Goal: Task Accomplishment & Management: Use online tool/utility

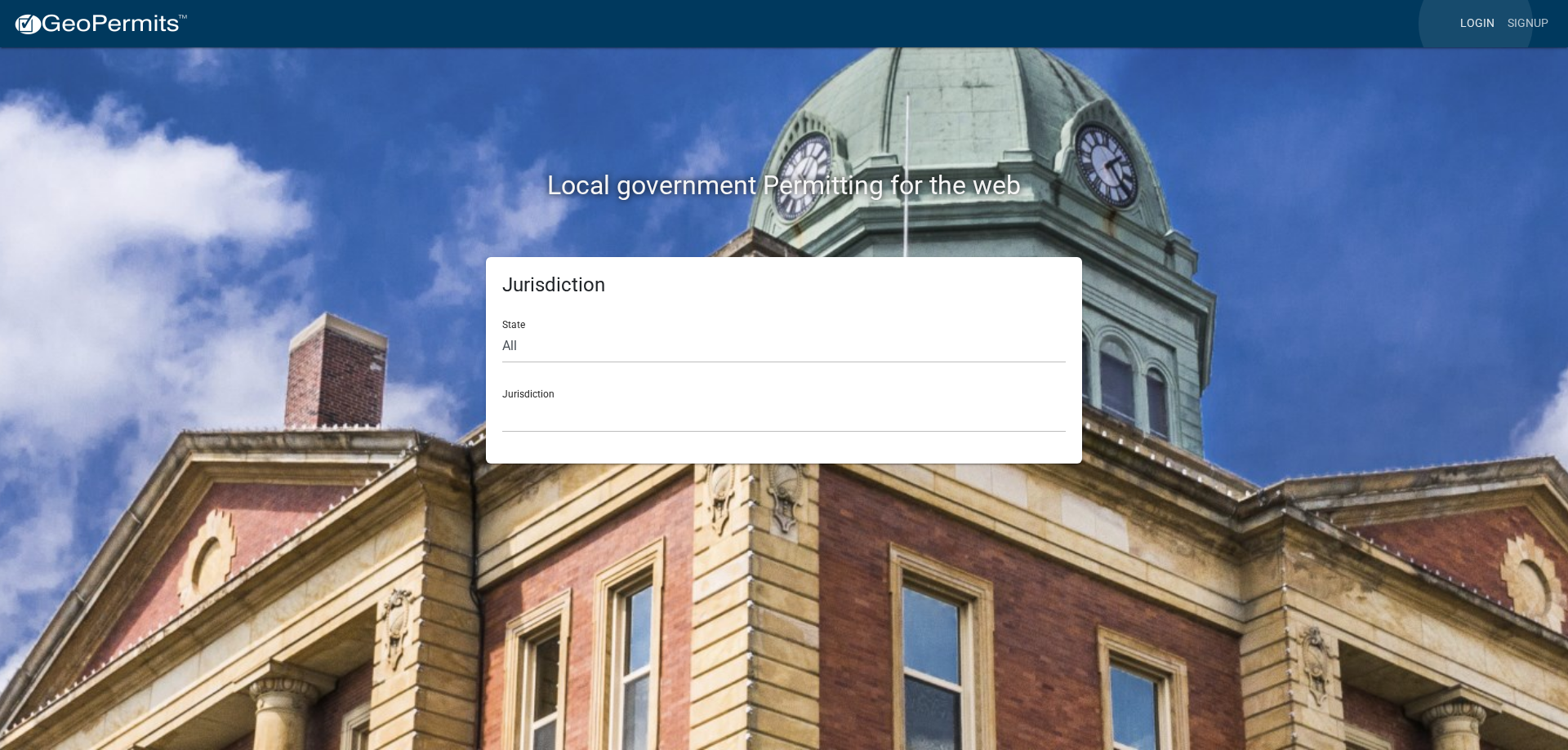
click at [1476, 25] on link "Login" at bounding box center [1477, 24] width 47 height 31
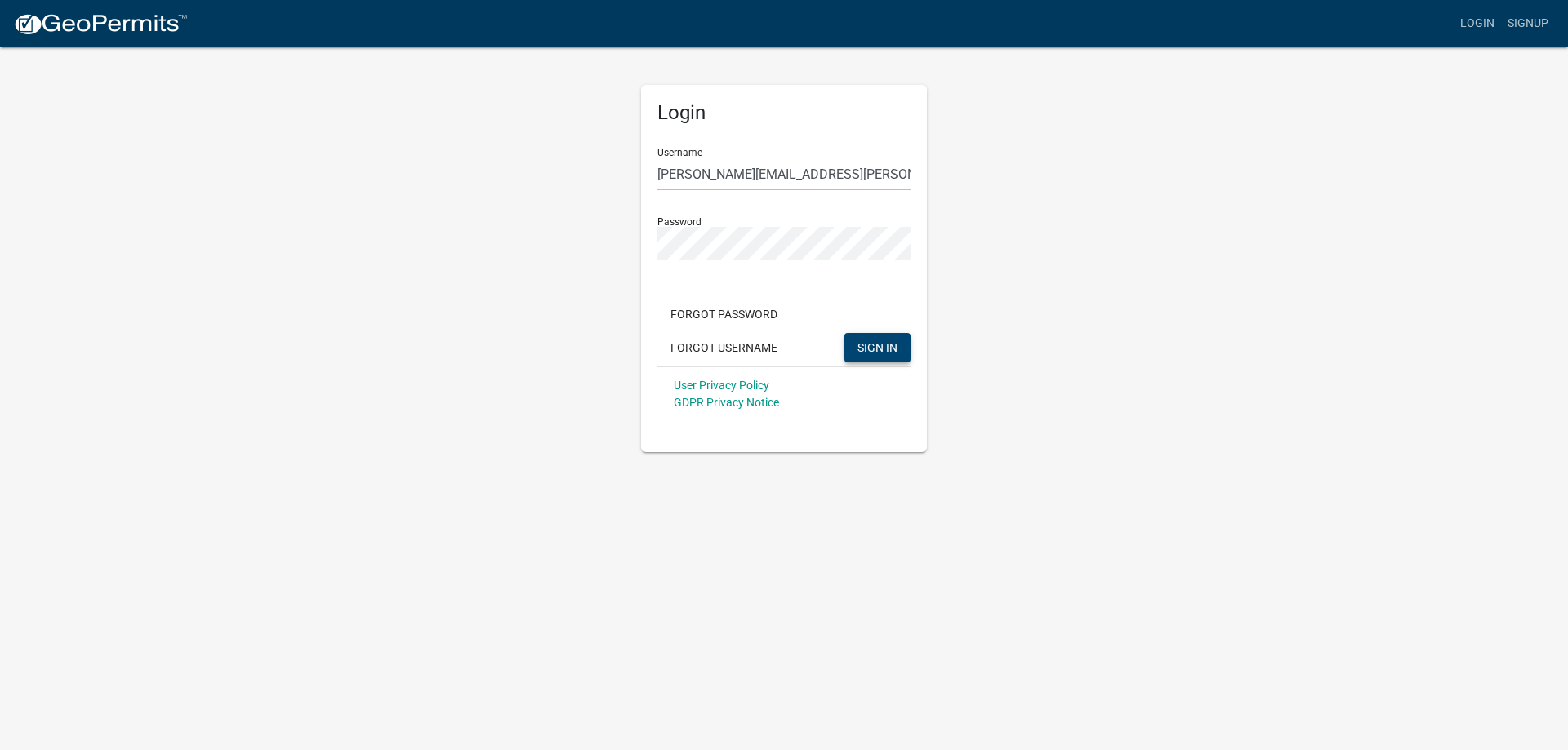
click at [872, 341] on span "SIGN IN" at bounding box center [878, 347] width 40 height 13
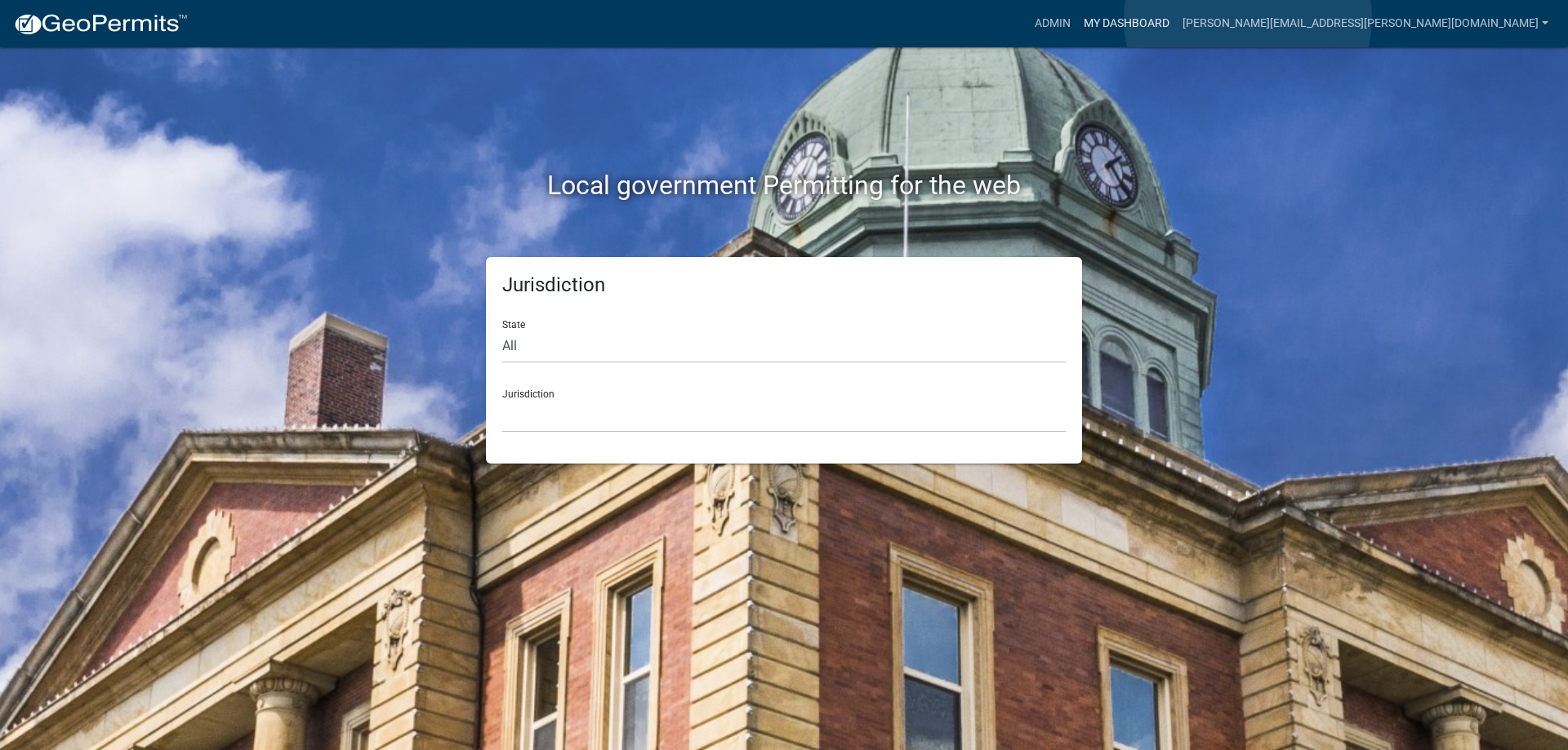
click at [1176, 19] on link "My Dashboard" at bounding box center [1126, 24] width 98 height 31
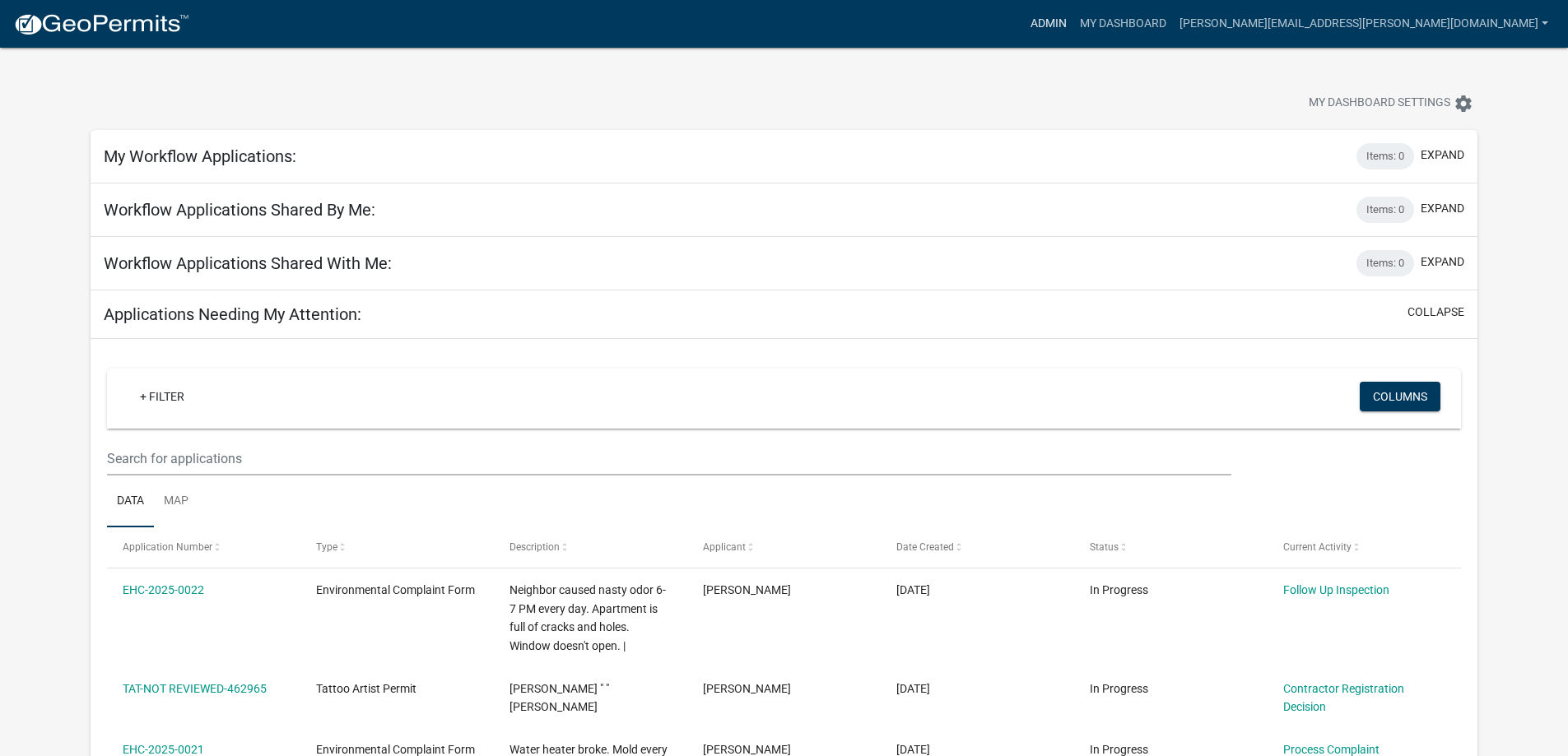
click at [1073, 22] on link "Admin" at bounding box center [1049, 24] width 49 height 32
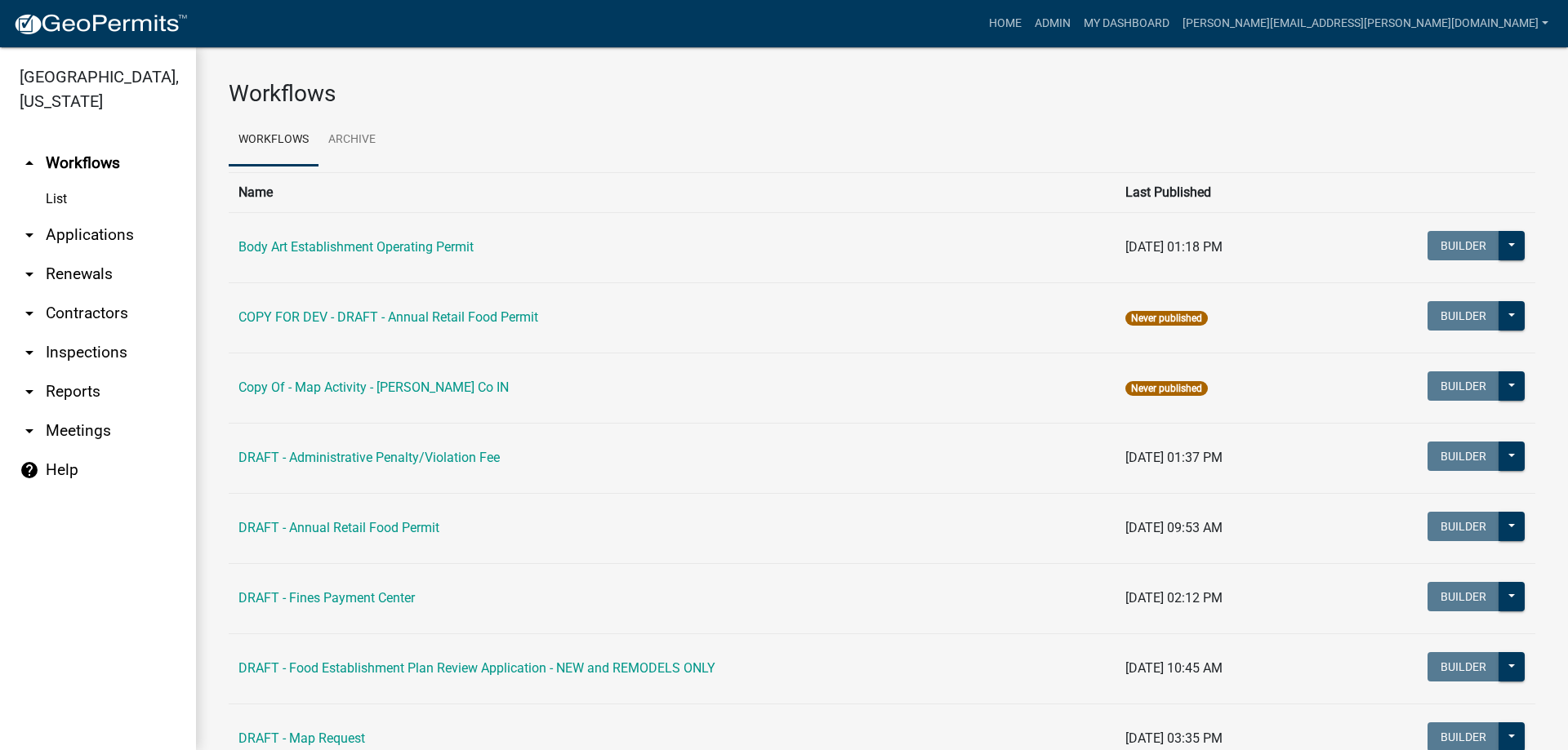
click at [69, 239] on link "arrow_drop_down Applications" at bounding box center [98, 234] width 196 height 39
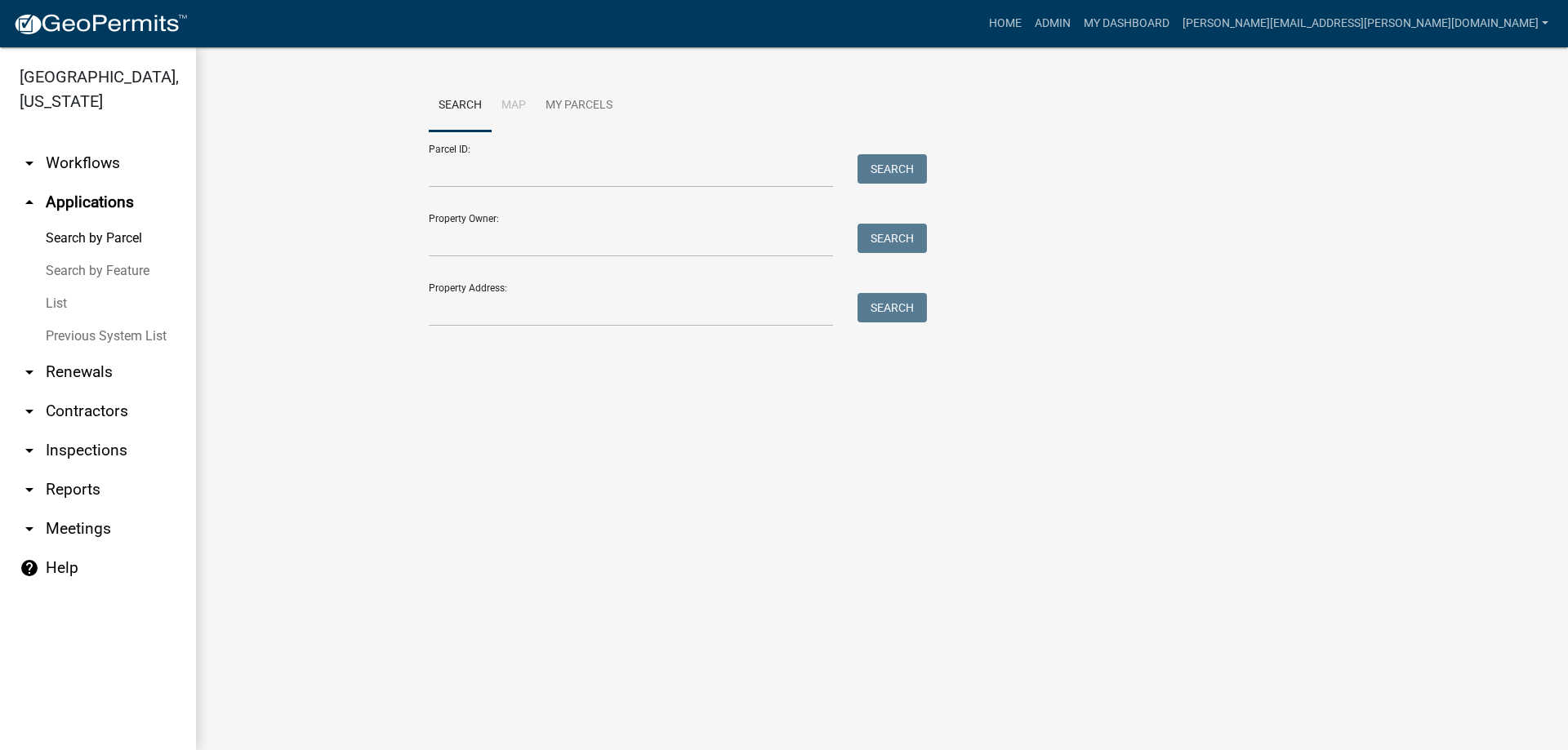
click at [69, 305] on link "List" at bounding box center [98, 303] width 196 height 32
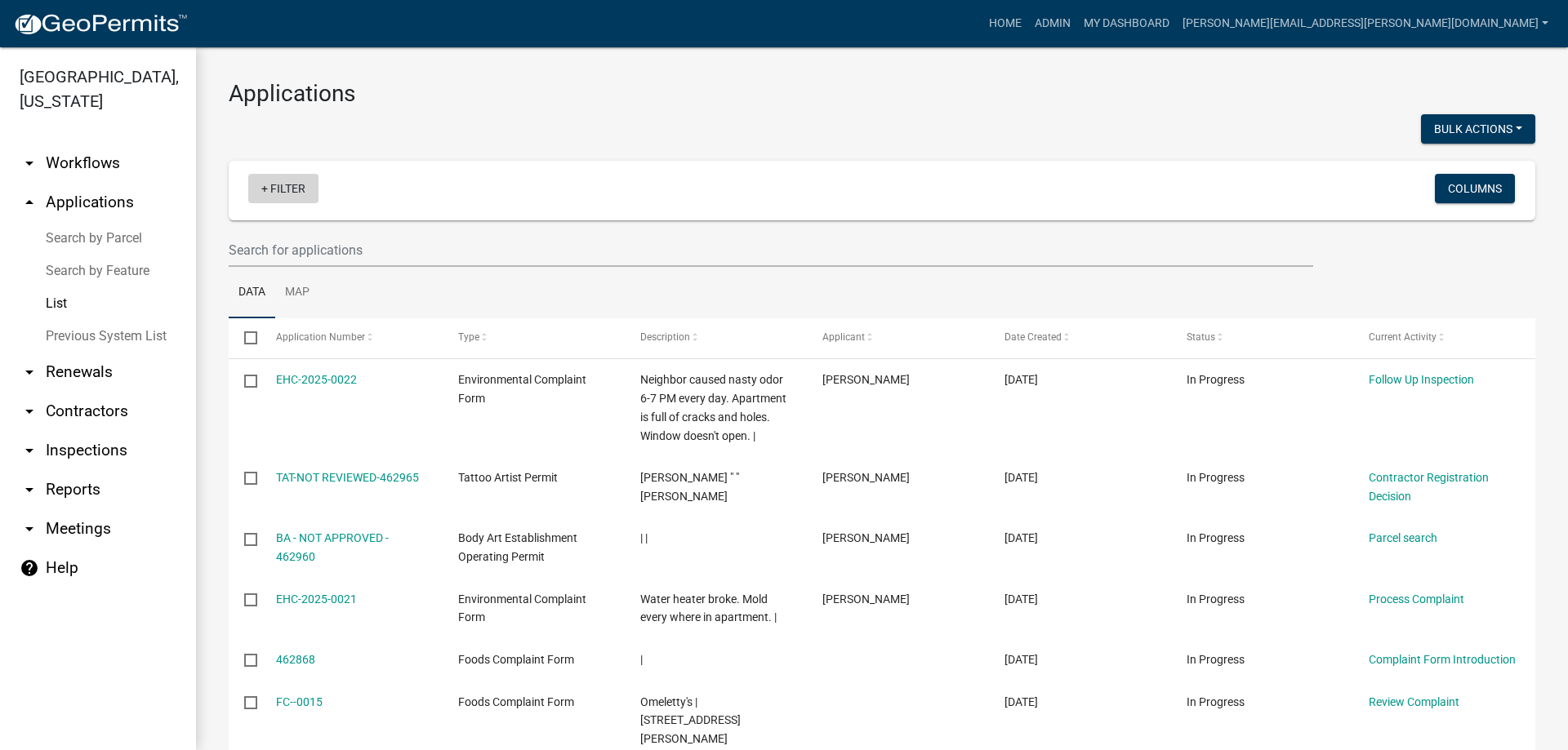
click at [279, 186] on link "+ Filter" at bounding box center [283, 189] width 71 height 30
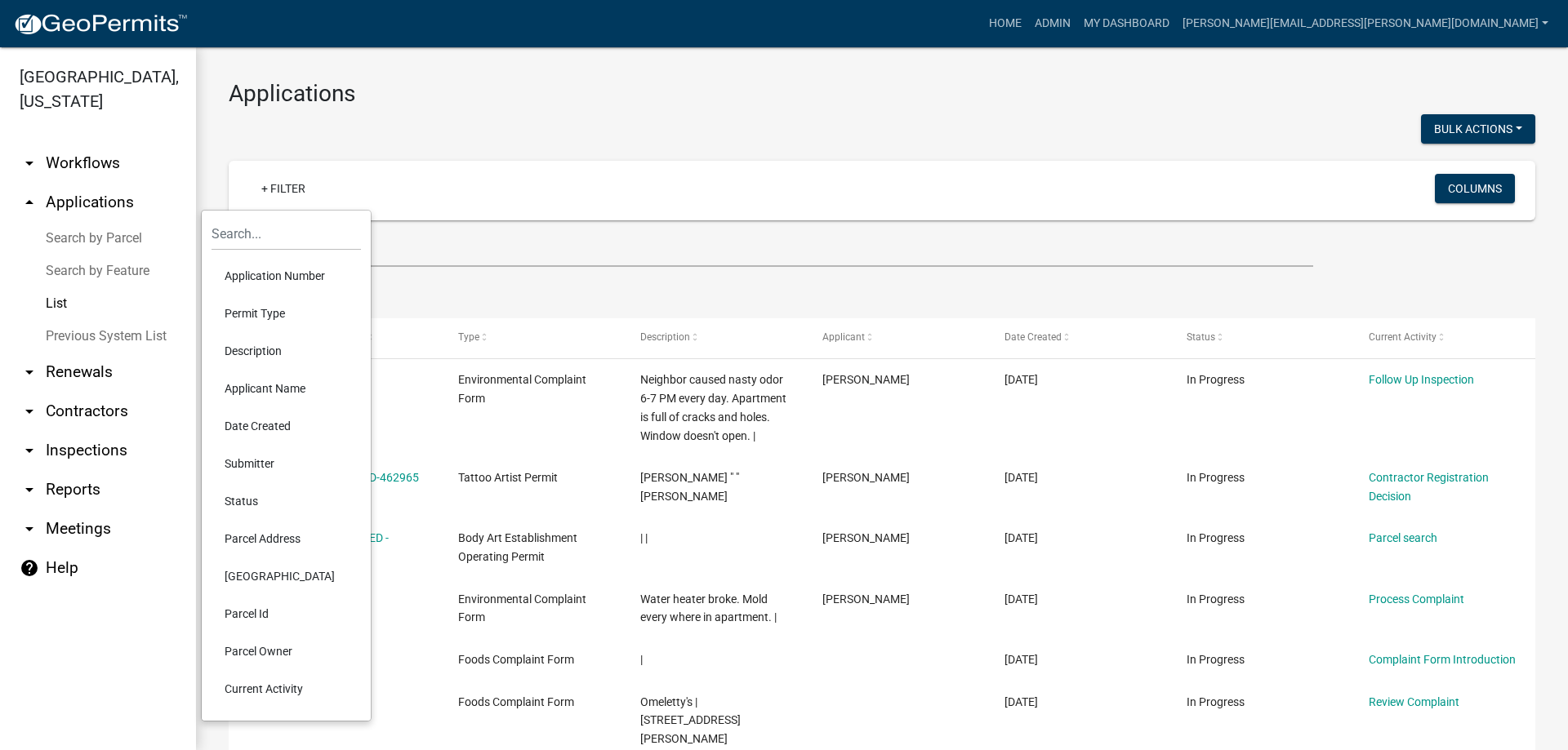
click at [244, 347] on li "Description" at bounding box center [286, 350] width 149 height 37
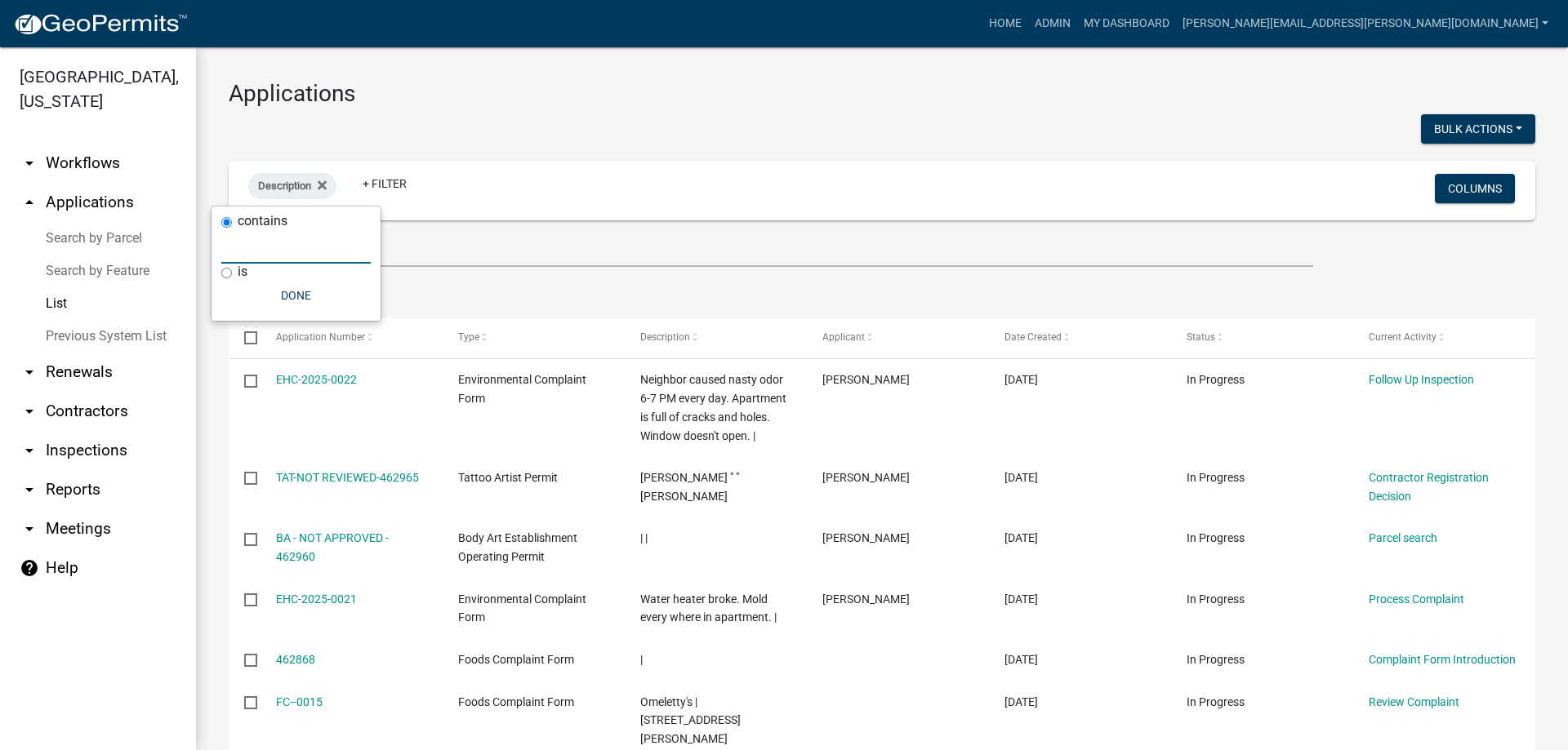
click at [257, 245] on input "text" at bounding box center [295, 247] width 149 height 33
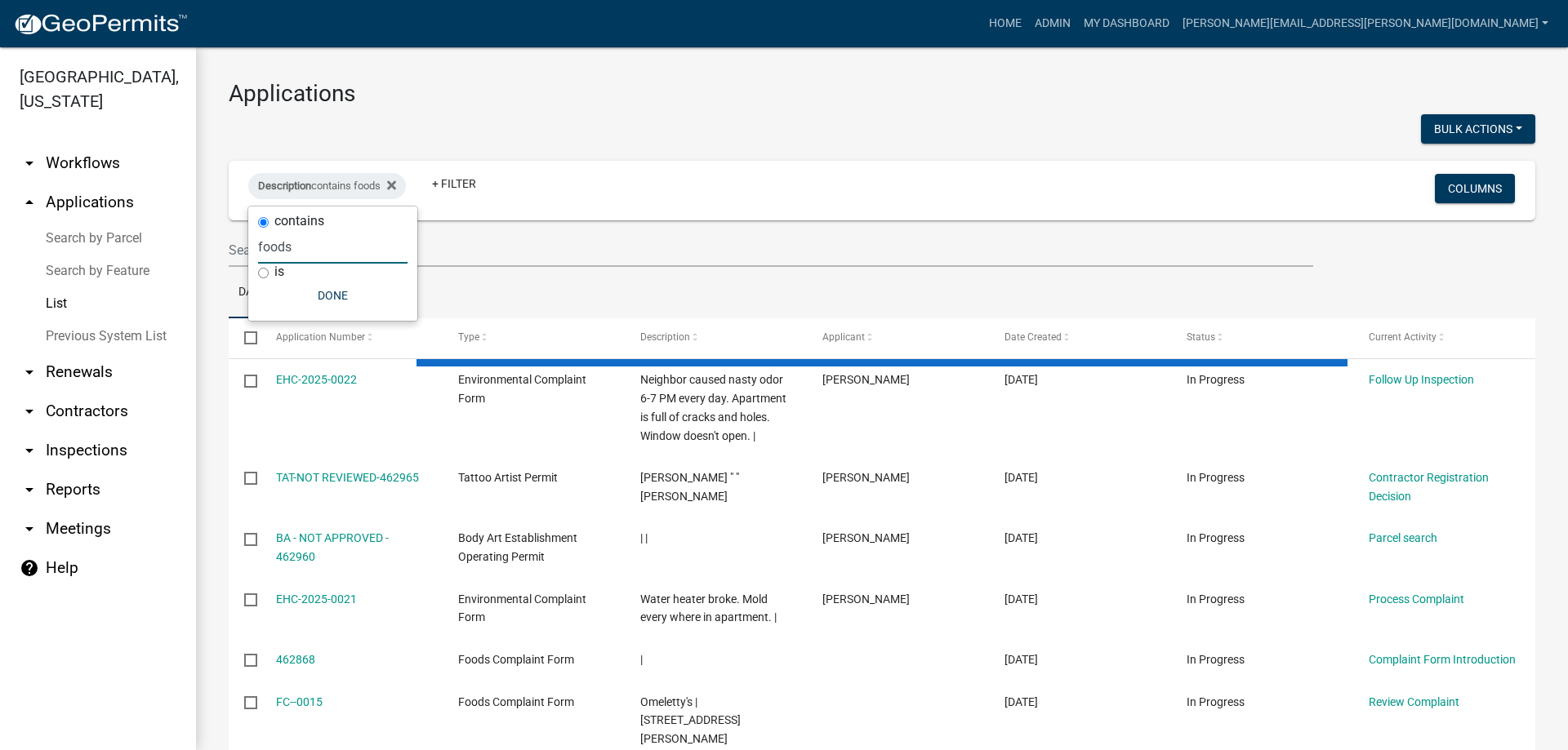
type input "foods"
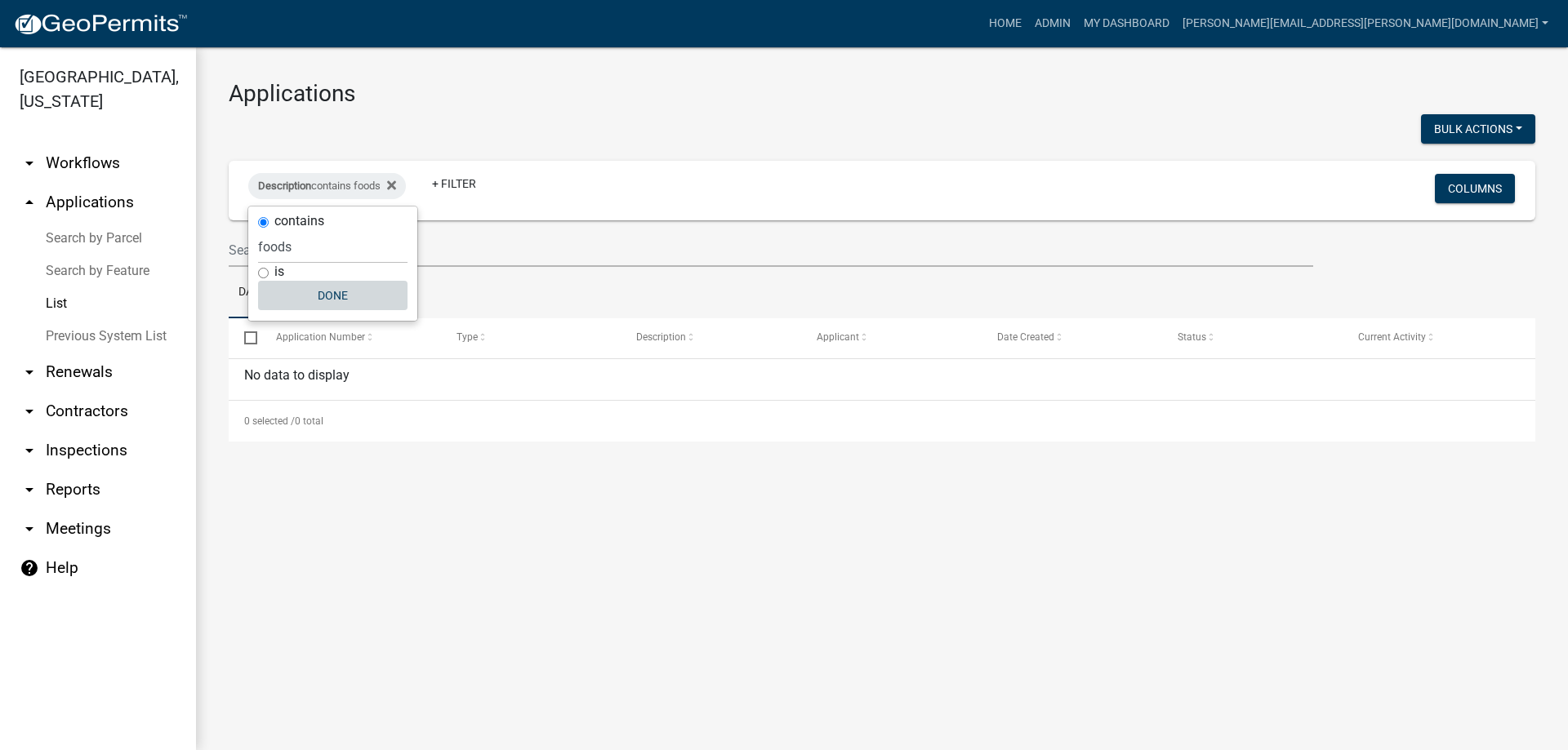
click at [321, 302] on button "Done" at bounding box center [332, 295] width 149 height 30
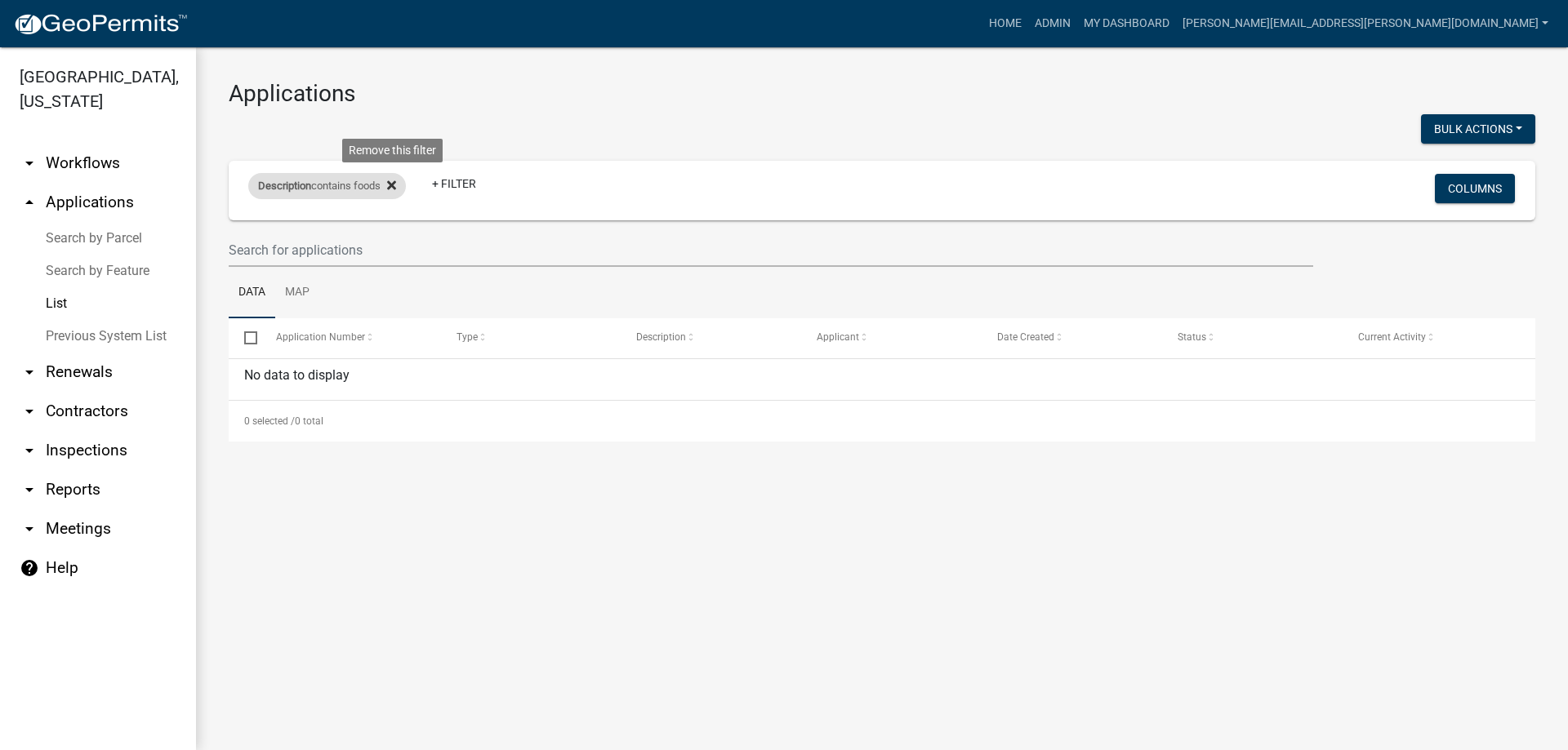
click at [396, 184] on icon at bounding box center [391, 185] width 9 height 9
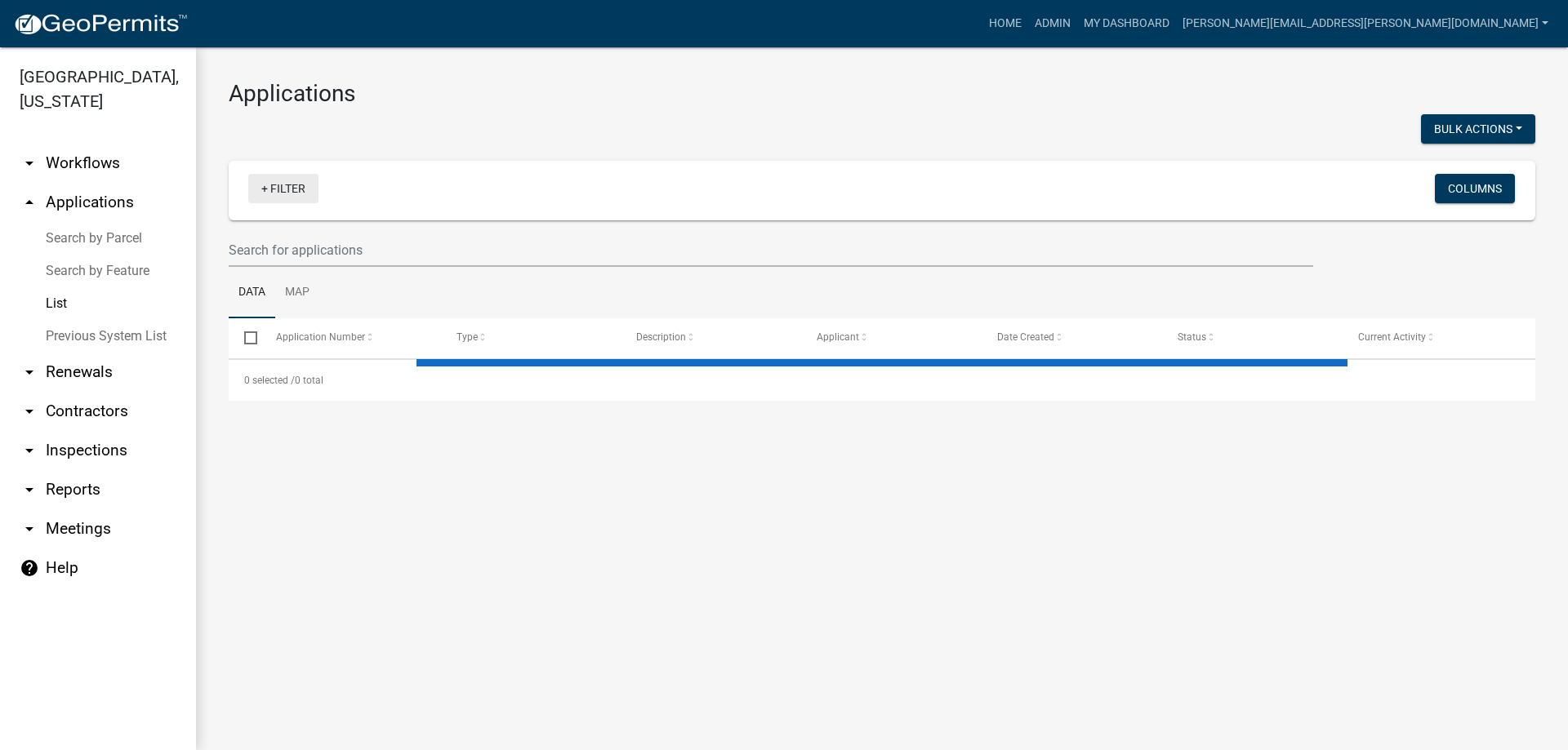
click at [288, 186] on link "+ Filter" at bounding box center [283, 189] width 71 height 30
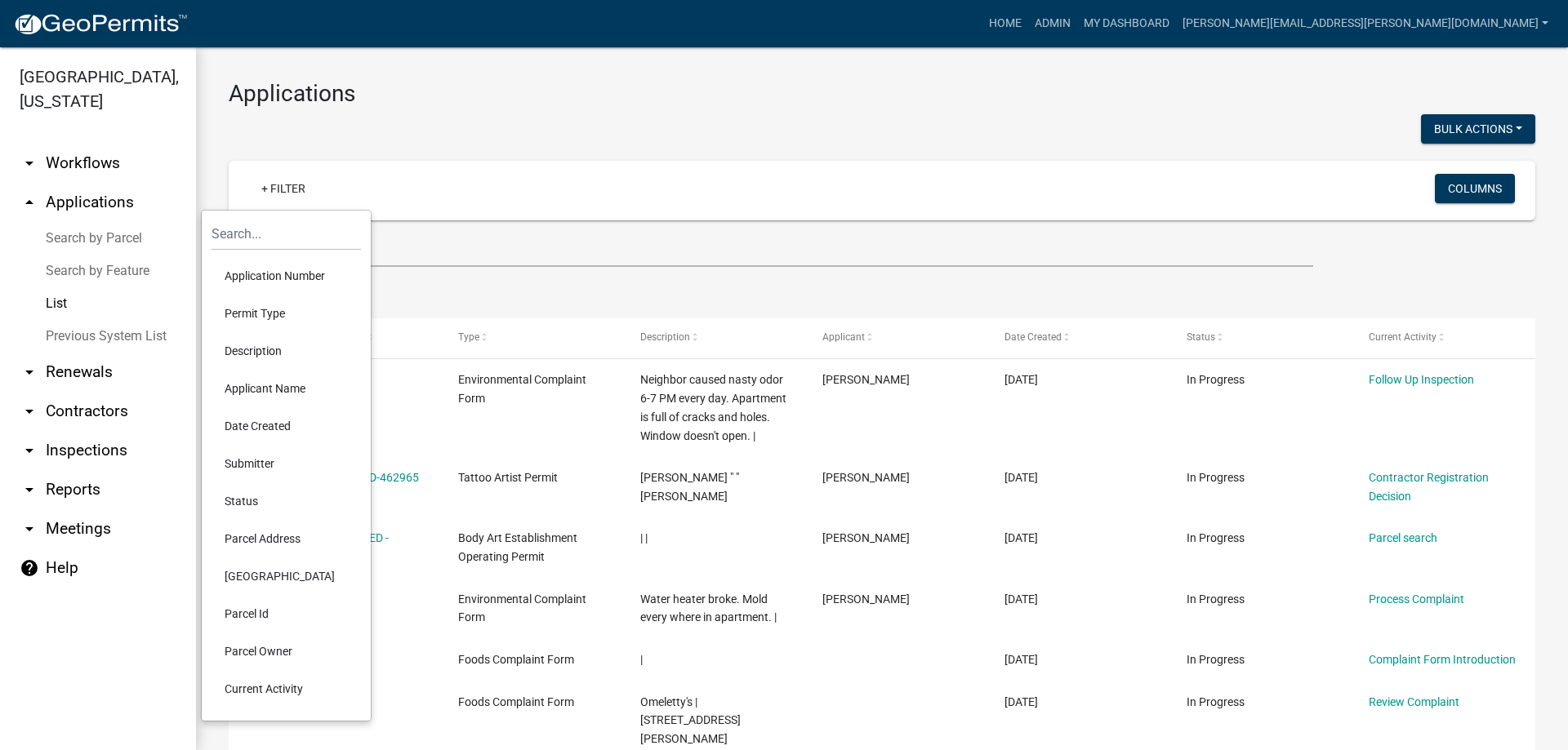
click at [234, 500] on li "Status" at bounding box center [286, 501] width 149 height 37
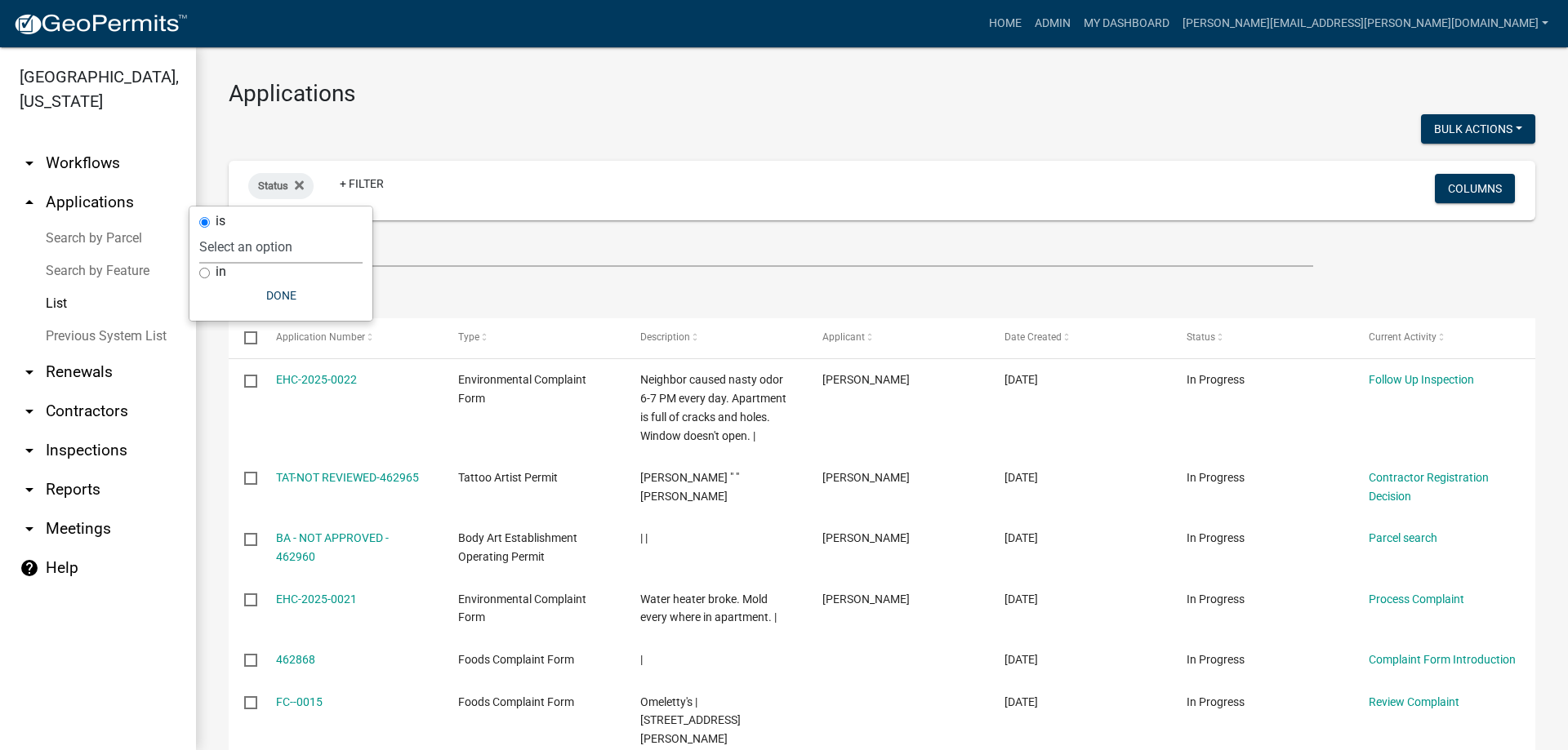
click at [225, 240] on select "Select an option Not Started In Progress Completed Voided Rejected Discarded" at bounding box center [281, 247] width 163 height 33
select select "2"
click at [232, 230] on select "Select an option Not Started In Progress Completed Voided Rejected Discarded" at bounding box center [281, 247] width 163 height 33
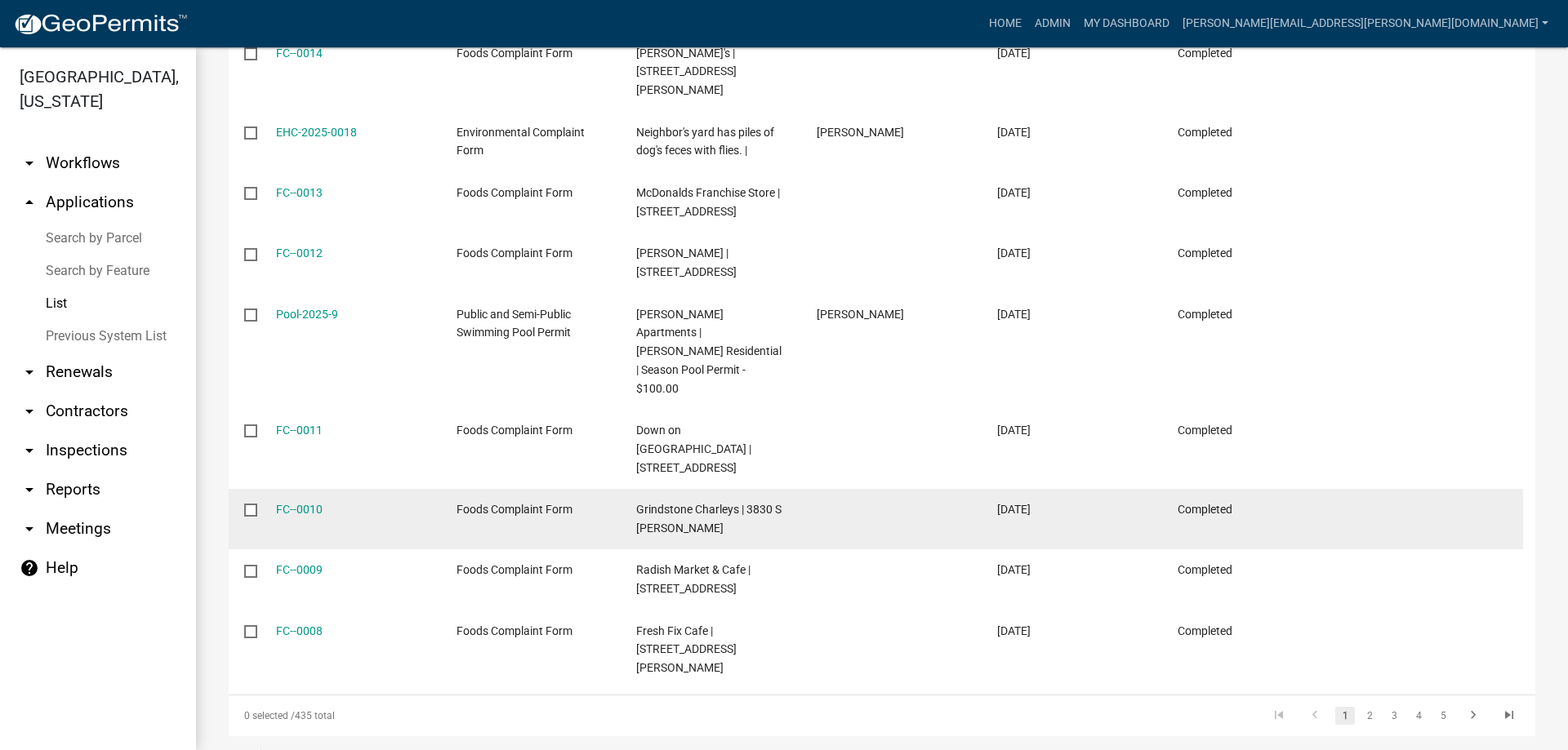
scroll to position [402, 0]
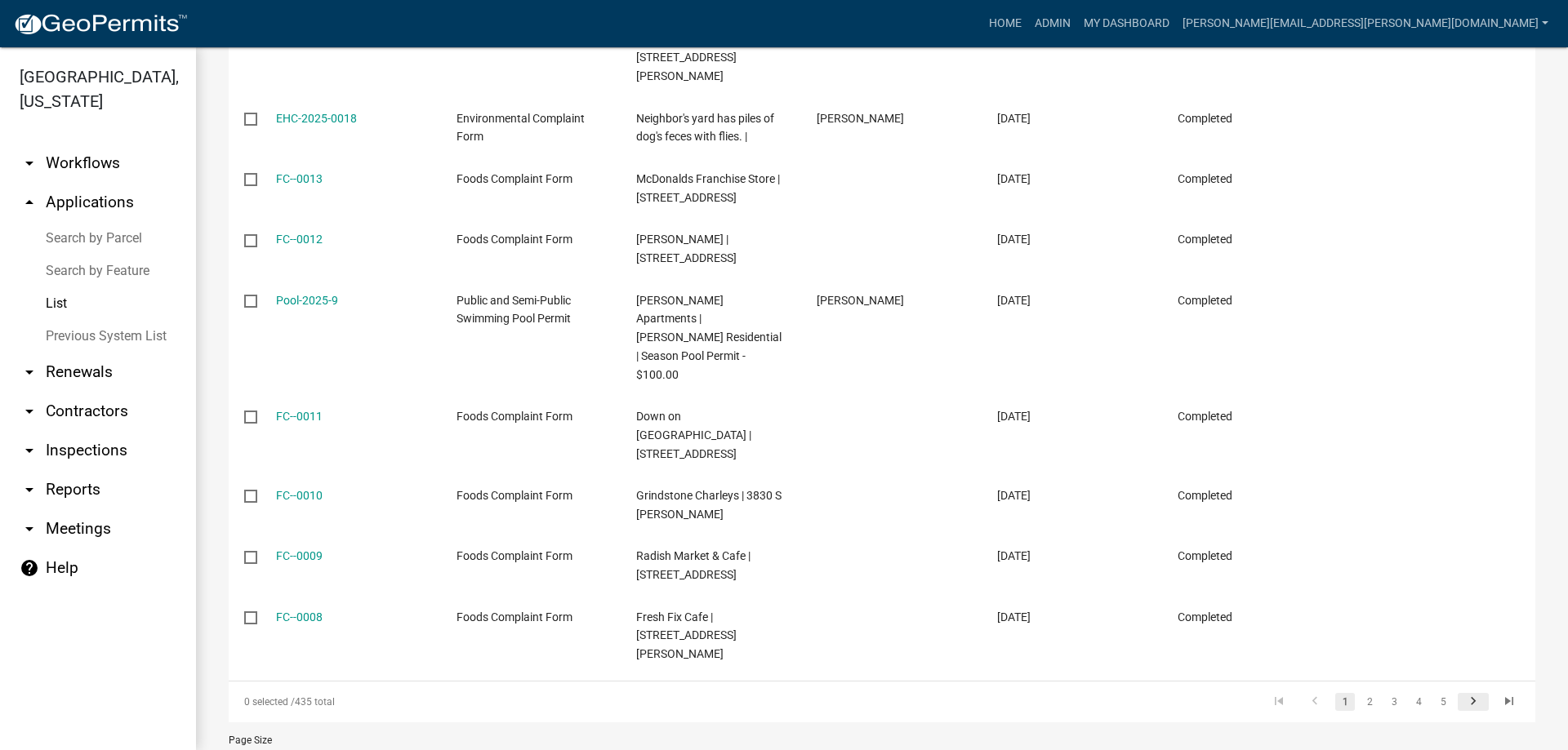
click at [1468, 693] on icon "go to next page" at bounding box center [1473, 703] width 21 height 19
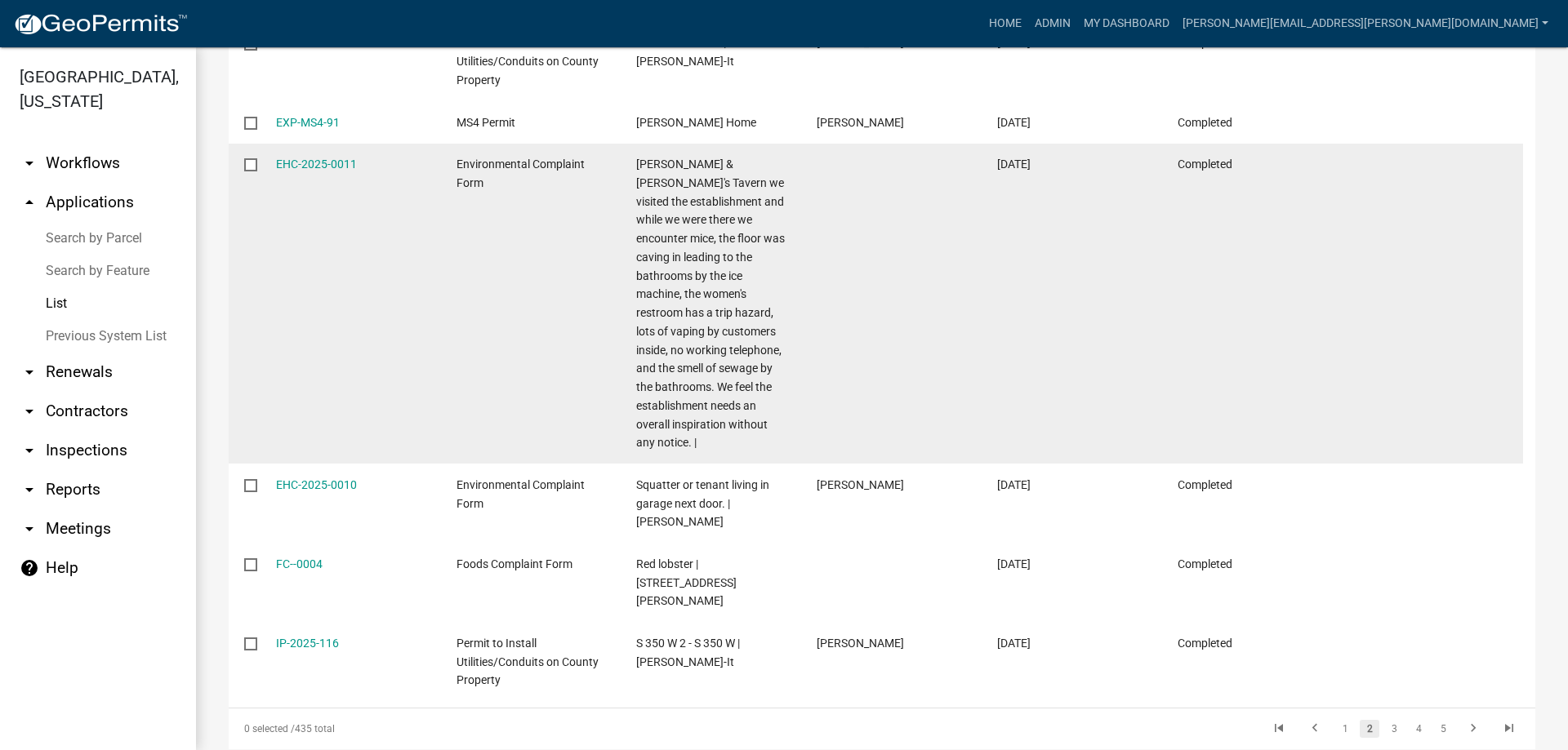
scroll to position [661, 0]
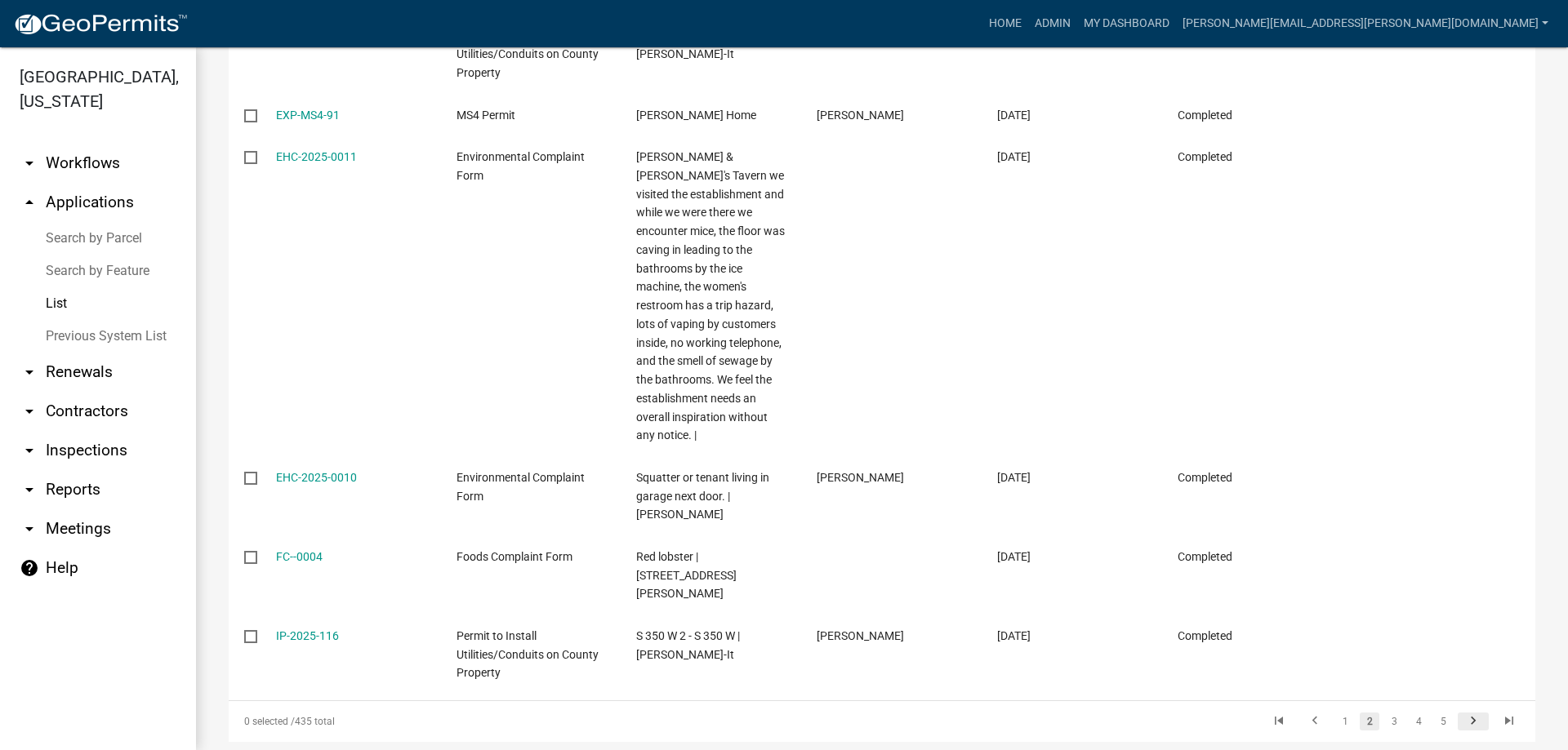
click at [1467, 713] on icon "go to next page" at bounding box center [1473, 723] width 21 height 19
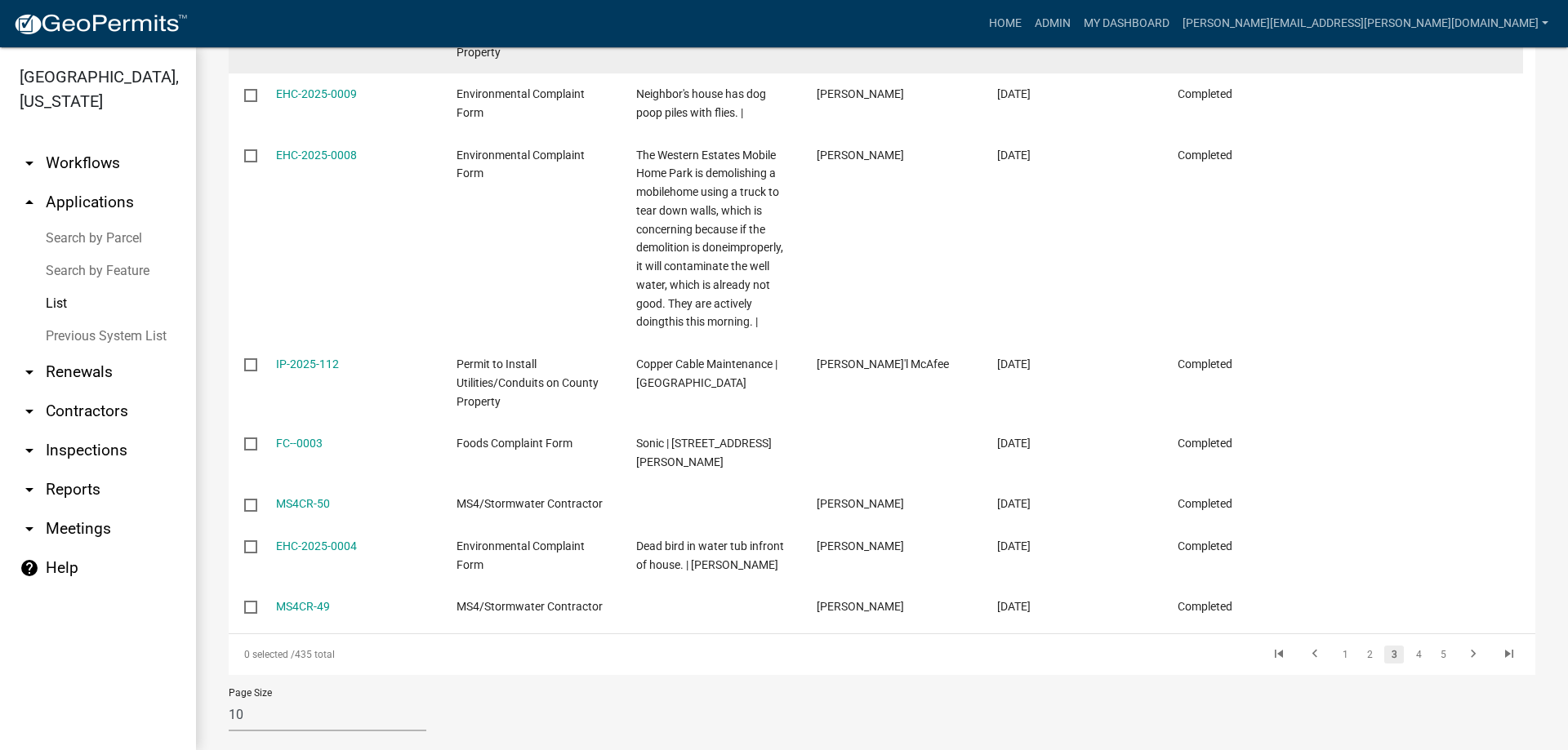
scroll to position [551, 0]
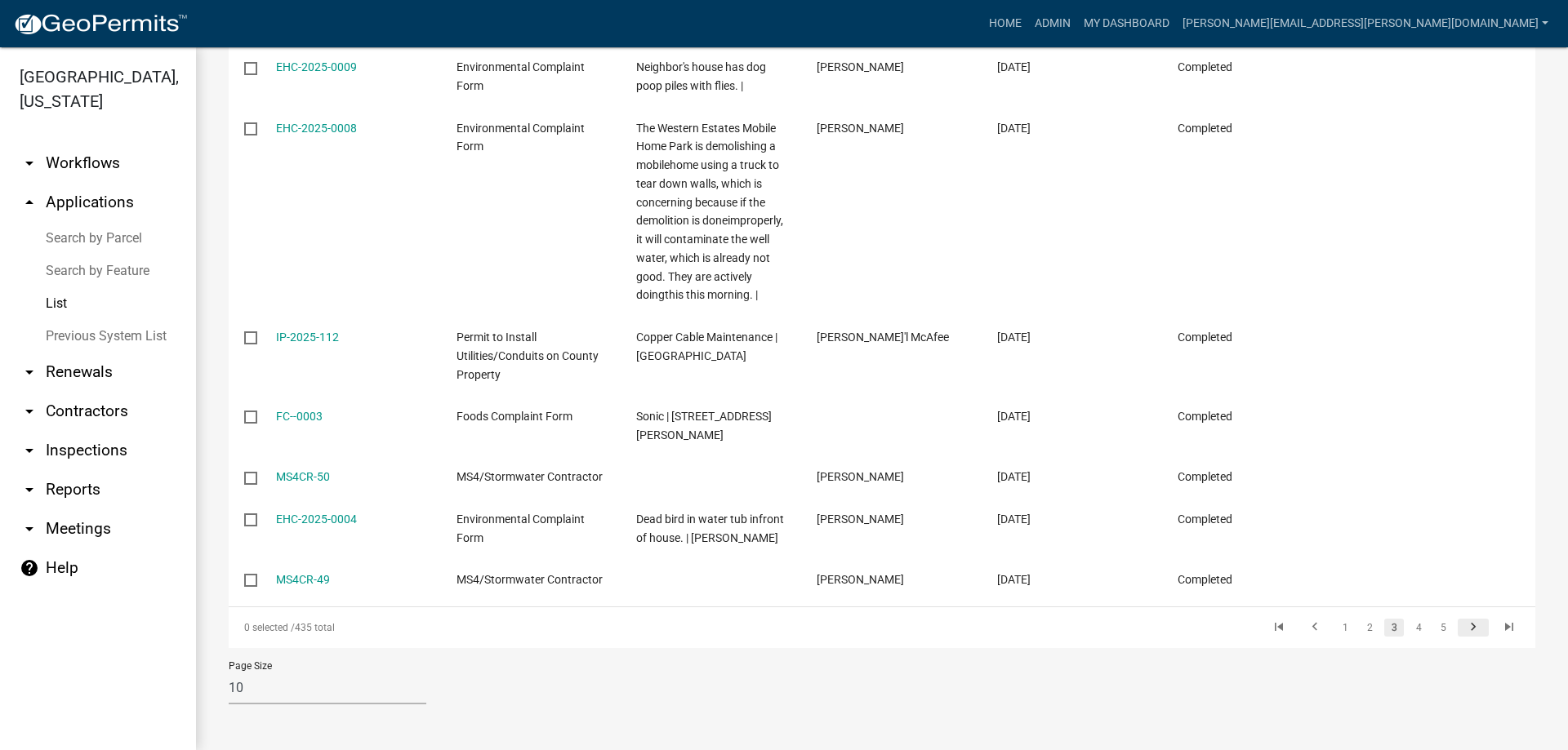
click at [1463, 624] on icon "go to next page" at bounding box center [1473, 629] width 21 height 19
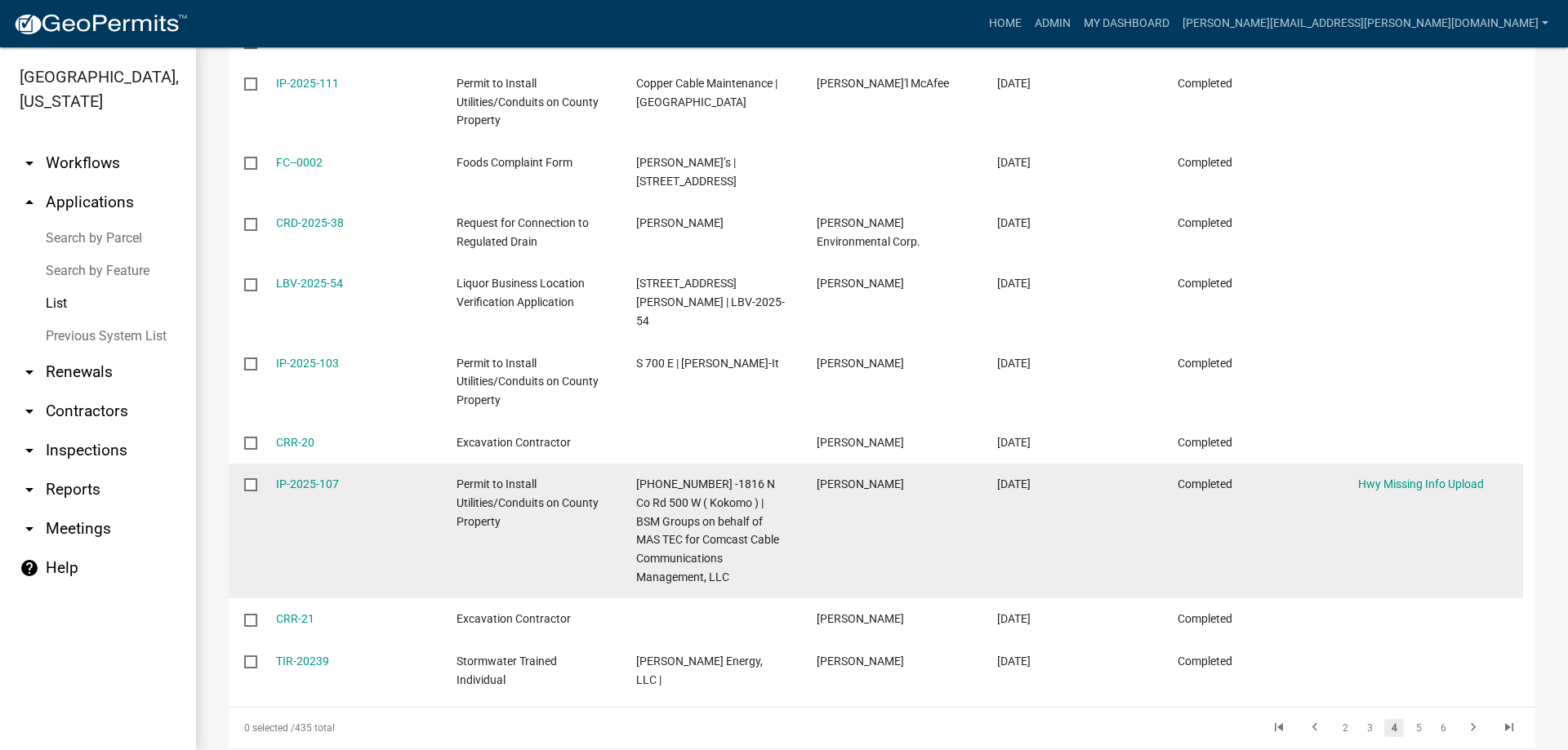
scroll to position [421, 0]
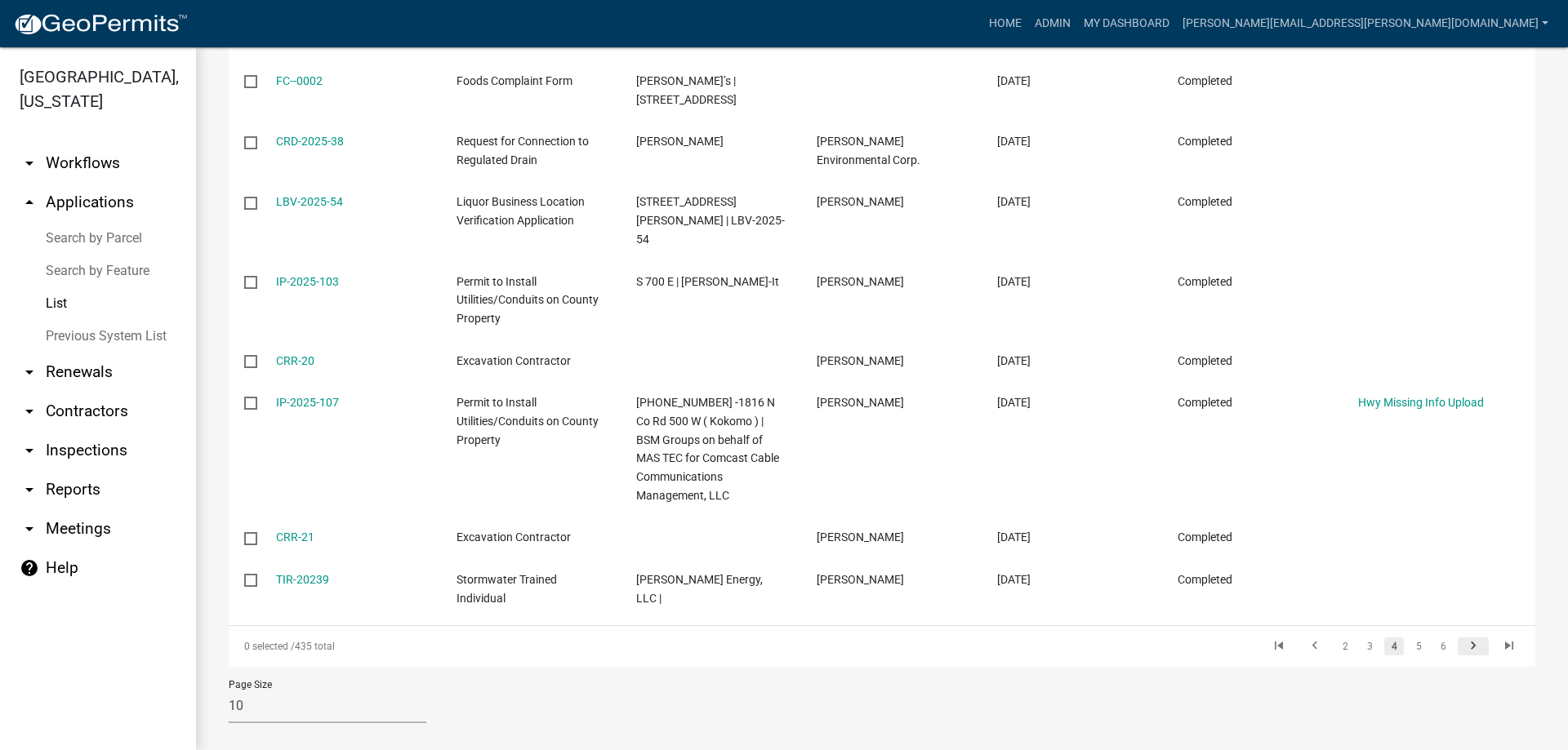
click at [1463, 639] on icon "go to next page" at bounding box center [1473, 648] width 21 height 19
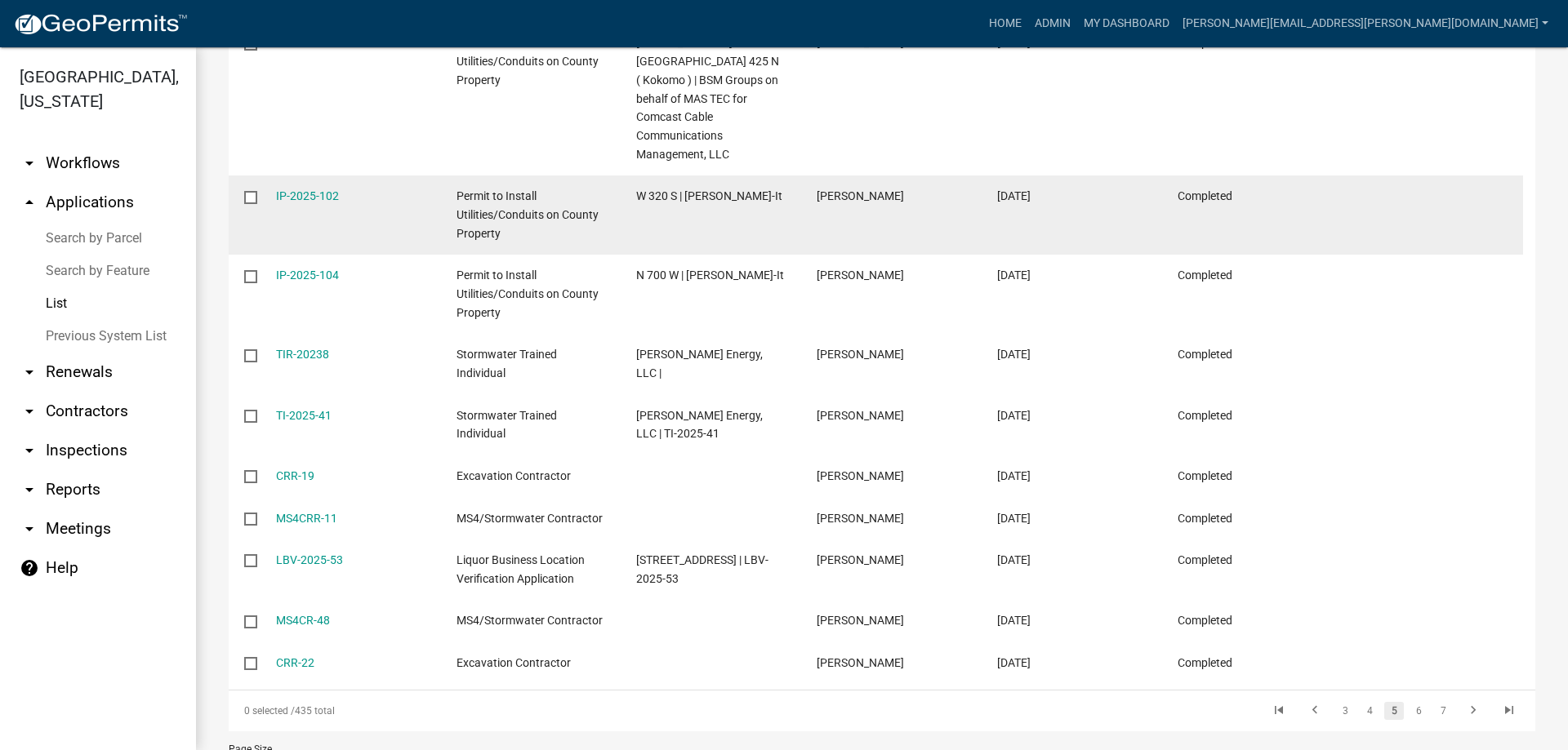
scroll to position [402, 0]
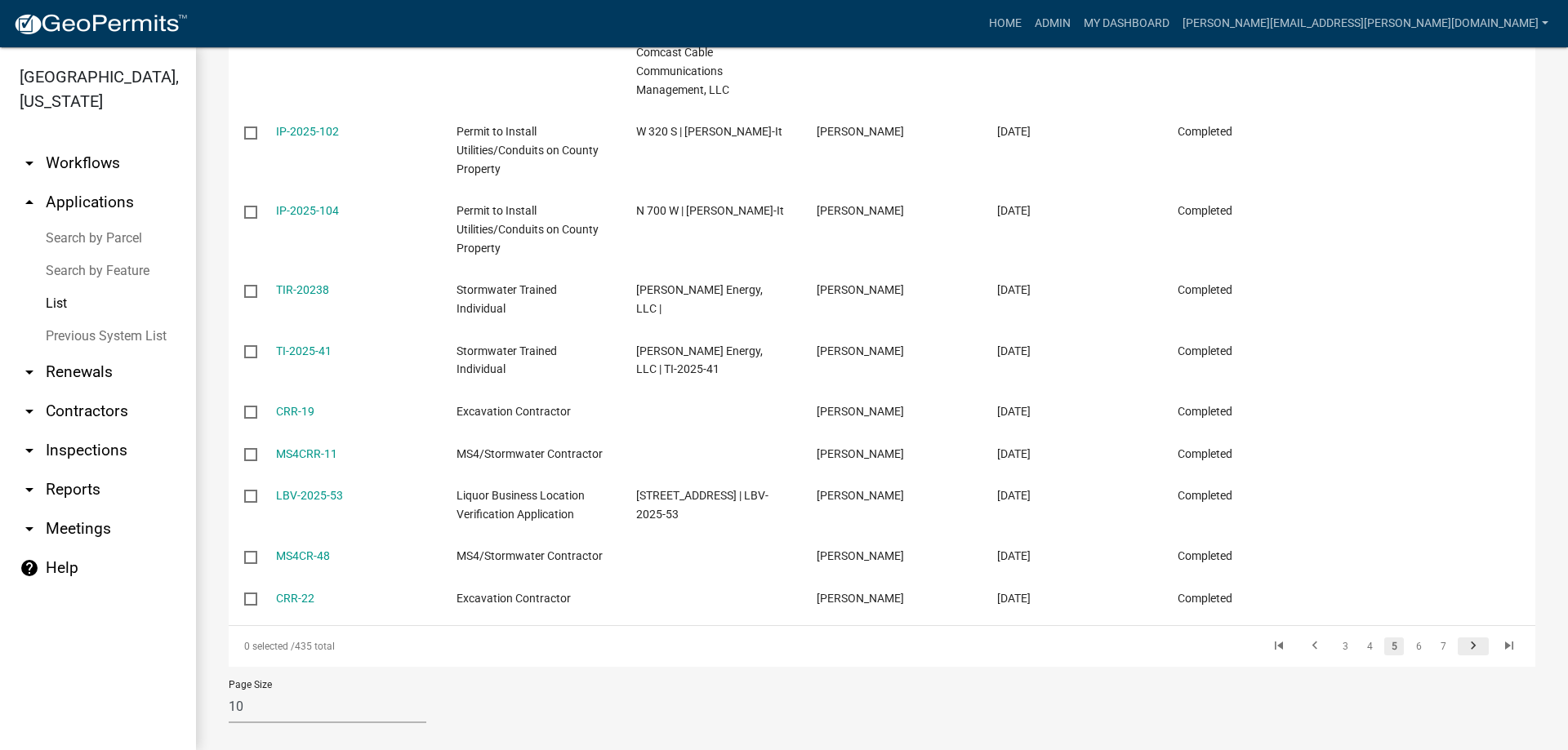
click at [1463, 639] on icon "go to next page" at bounding box center [1473, 648] width 21 height 19
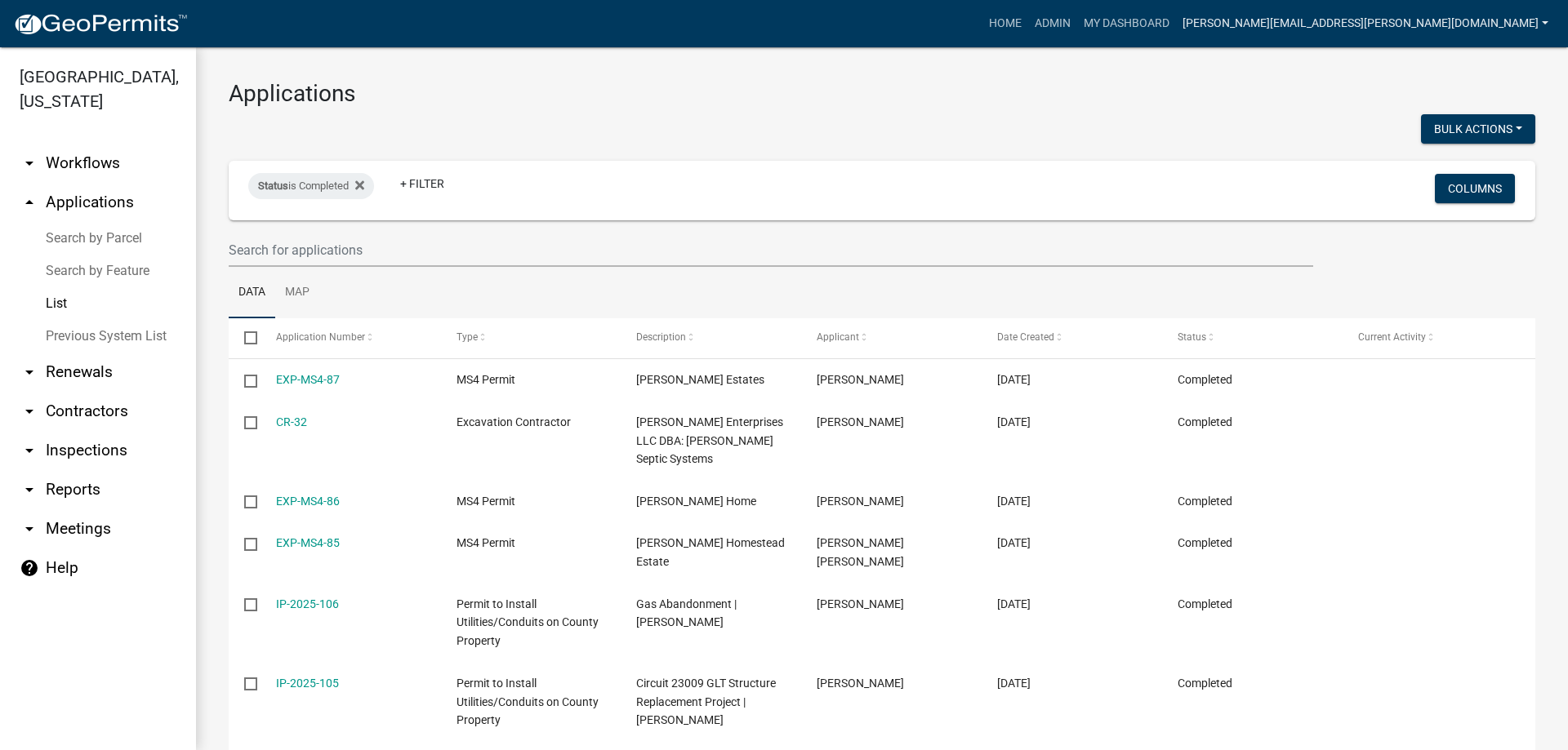
click at [1483, 8] on link "[PERSON_NAME][EMAIL_ADDRESS][PERSON_NAME][DOMAIN_NAME]" at bounding box center [1365, 24] width 379 height 31
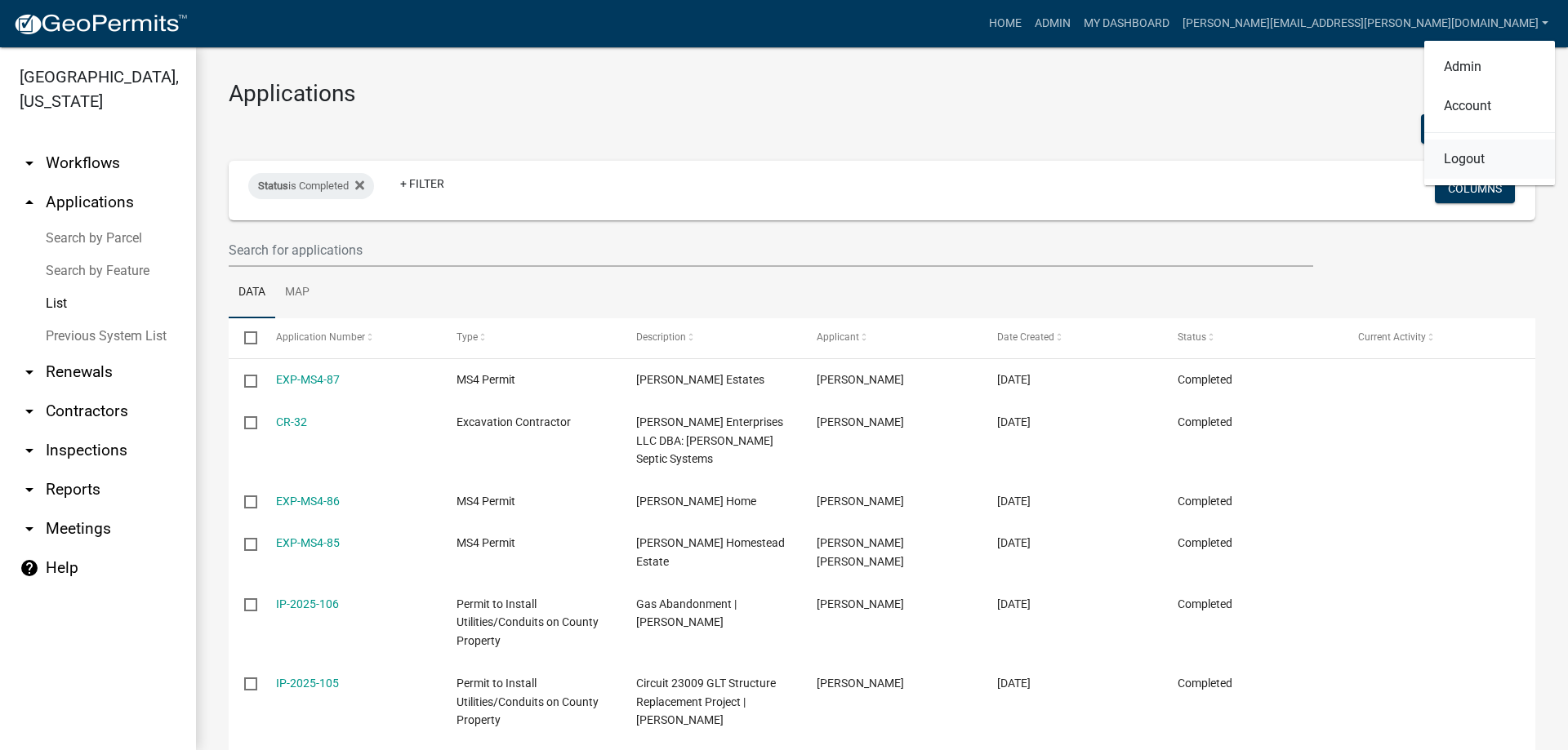
click at [1466, 159] on link "Logout" at bounding box center [1490, 159] width 131 height 39
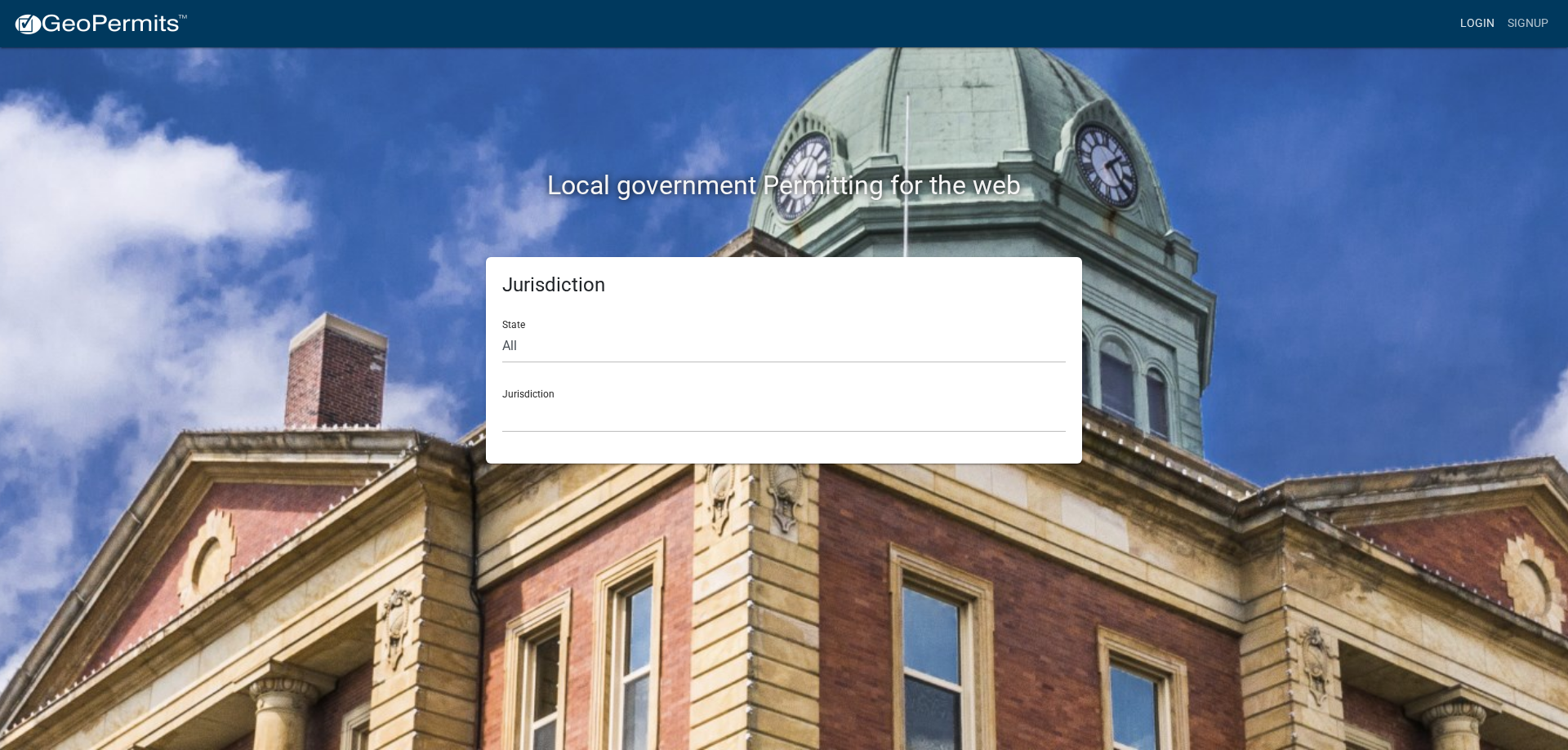
click at [1489, 25] on link "Login" at bounding box center [1477, 24] width 47 height 31
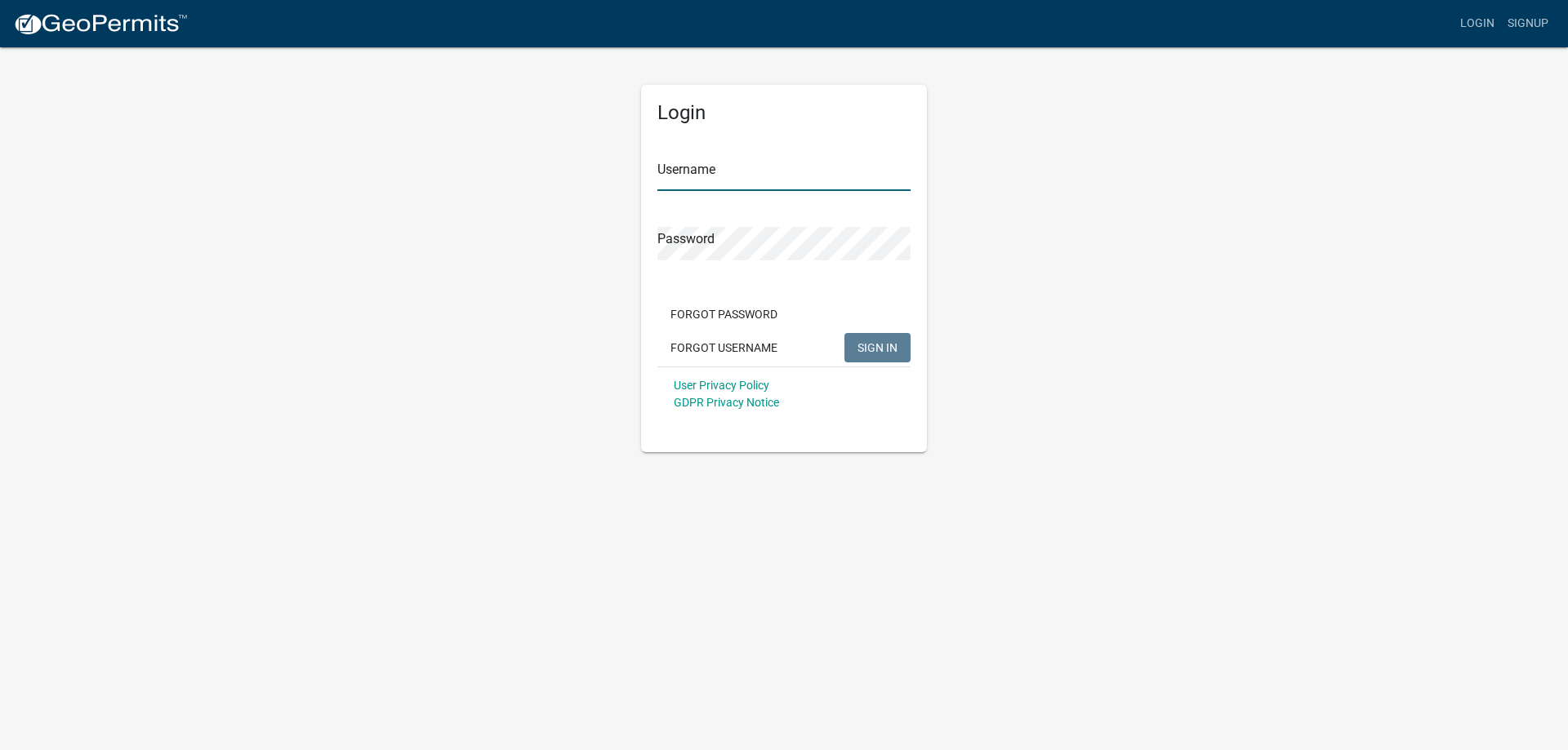
type input "[PERSON_NAME][EMAIL_ADDRESS][PERSON_NAME][DOMAIN_NAME]"
click at [868, 347] on span "SIGN IN" at bounding box center [878, 347] width 40 height 13
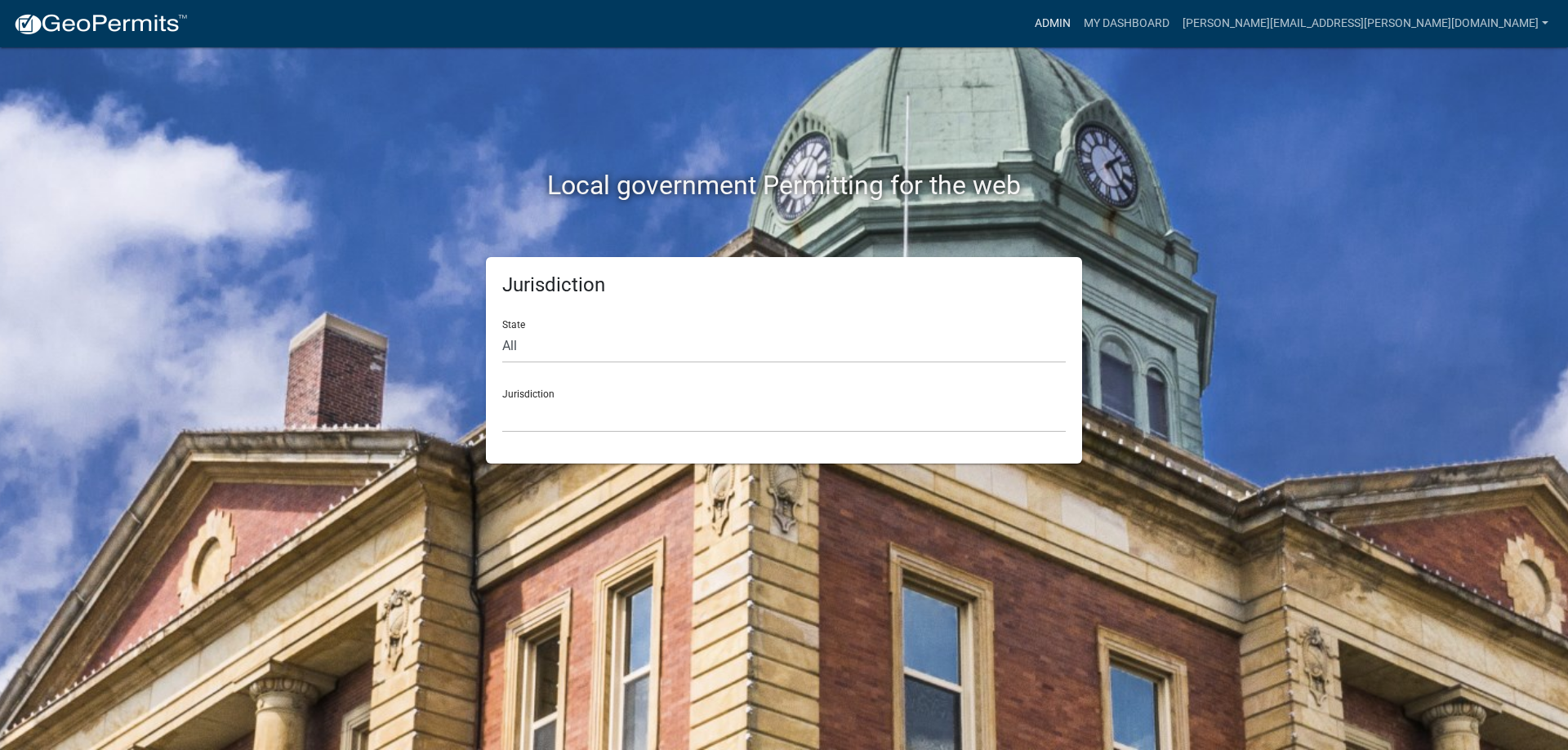
click at [1077, 18] on link "Admin" at bounding box center [1053, 24] width 49 height 31
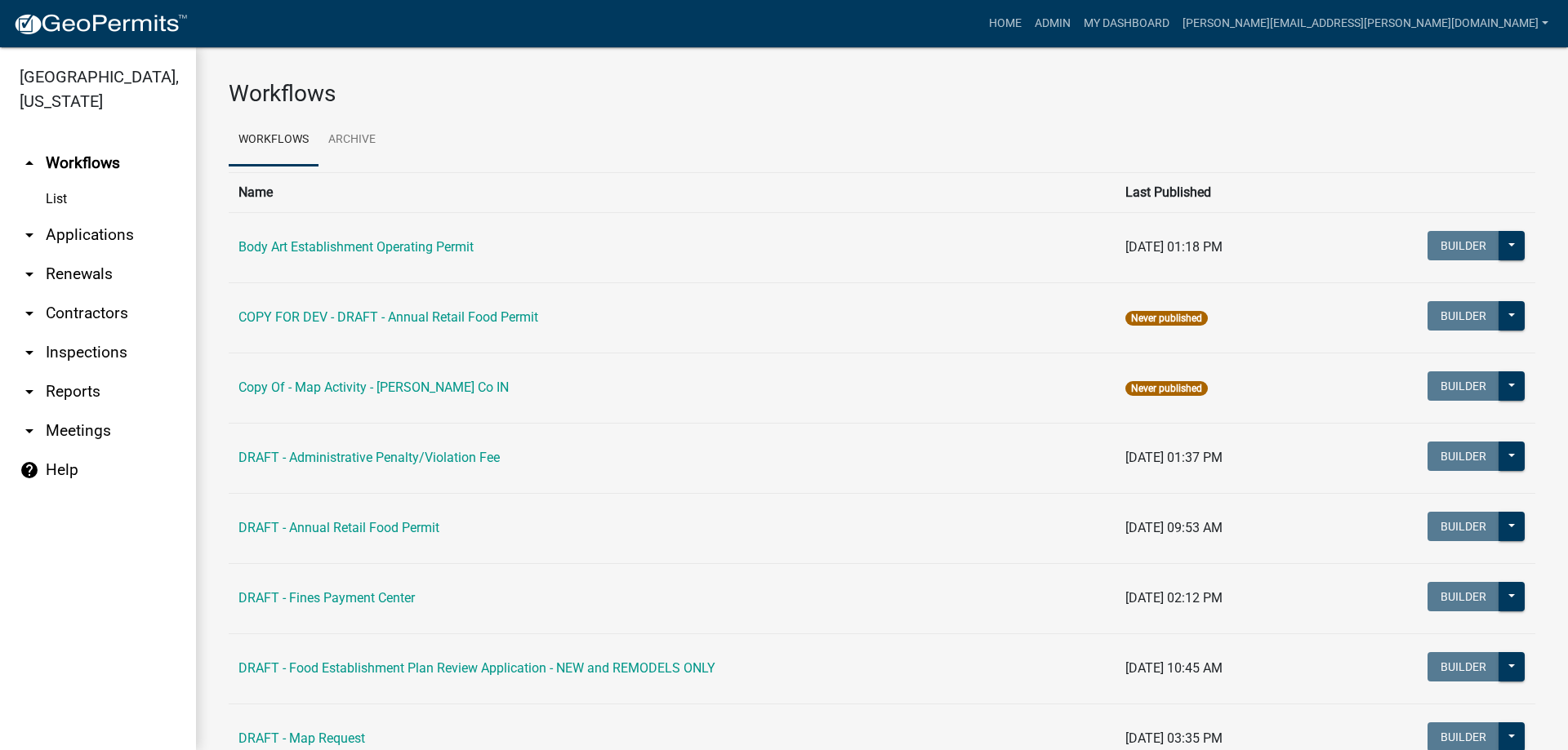
click at [60, 230] on link "arrow_drop_down Applications" at bounding box center [98, 234] width 196 height 39
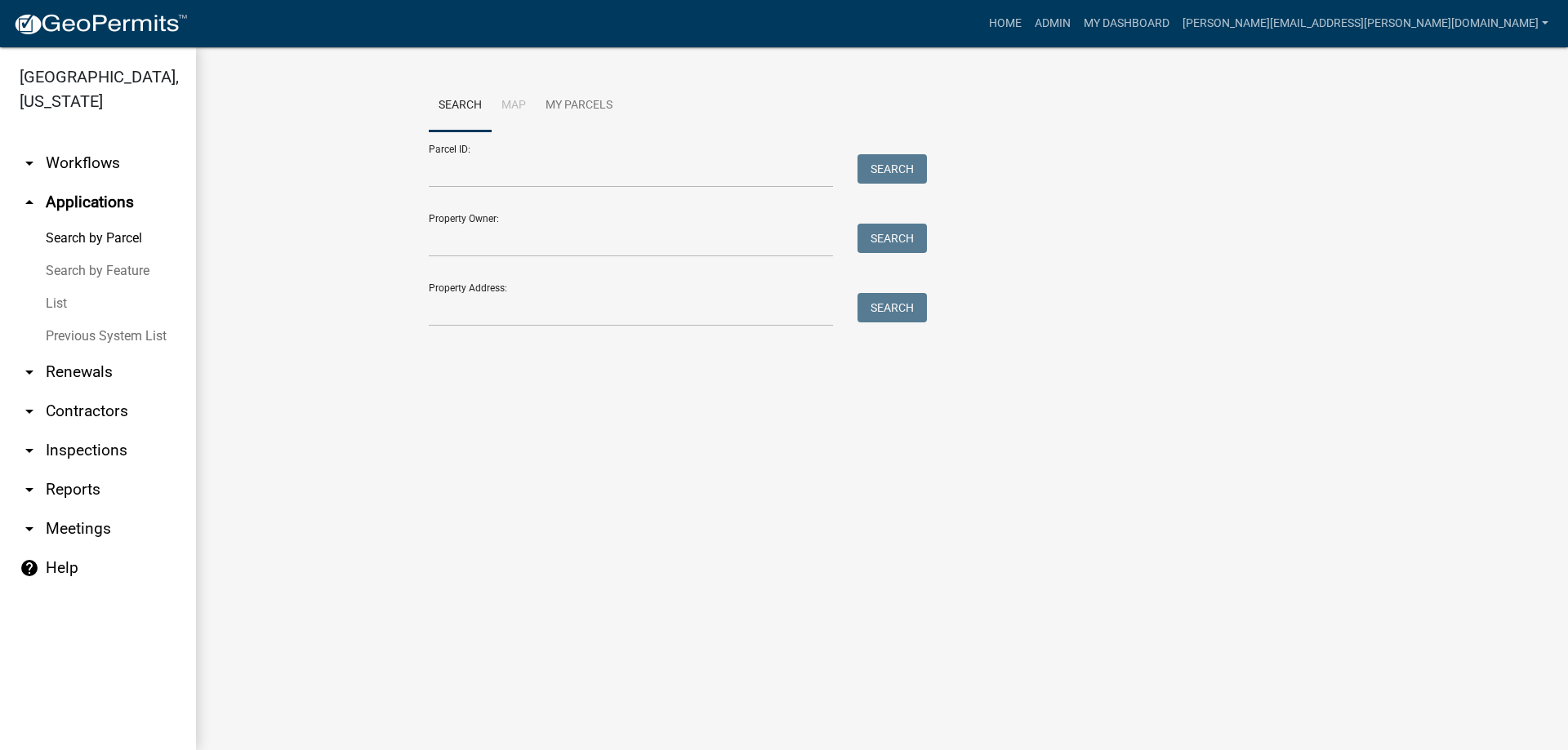
click at [57, 310] on link "List" at bounding box center [98, 303] width 196 height 32
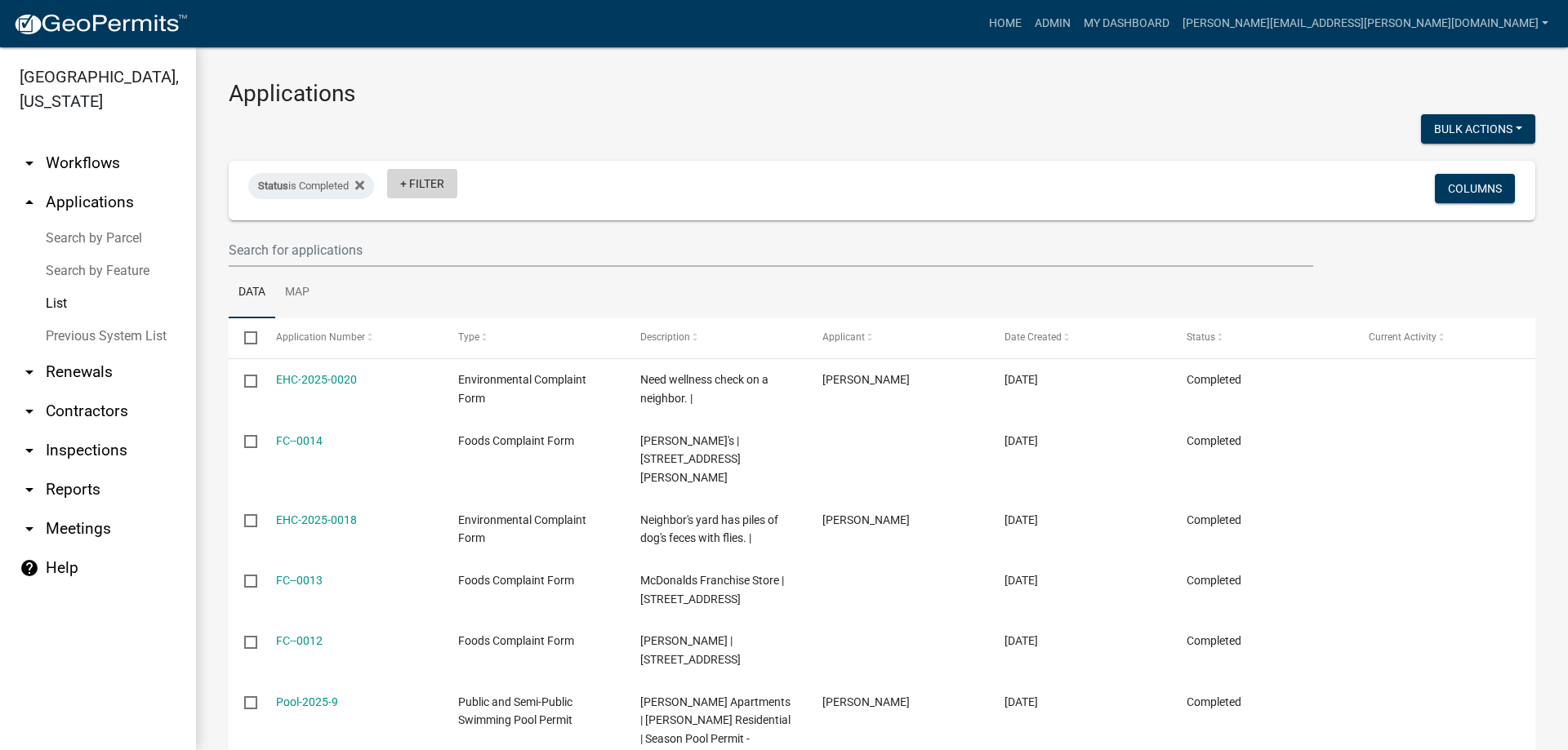
click at [411, 184] on link "+ Filter" at bounding box center [422, 184] width 71 height 30
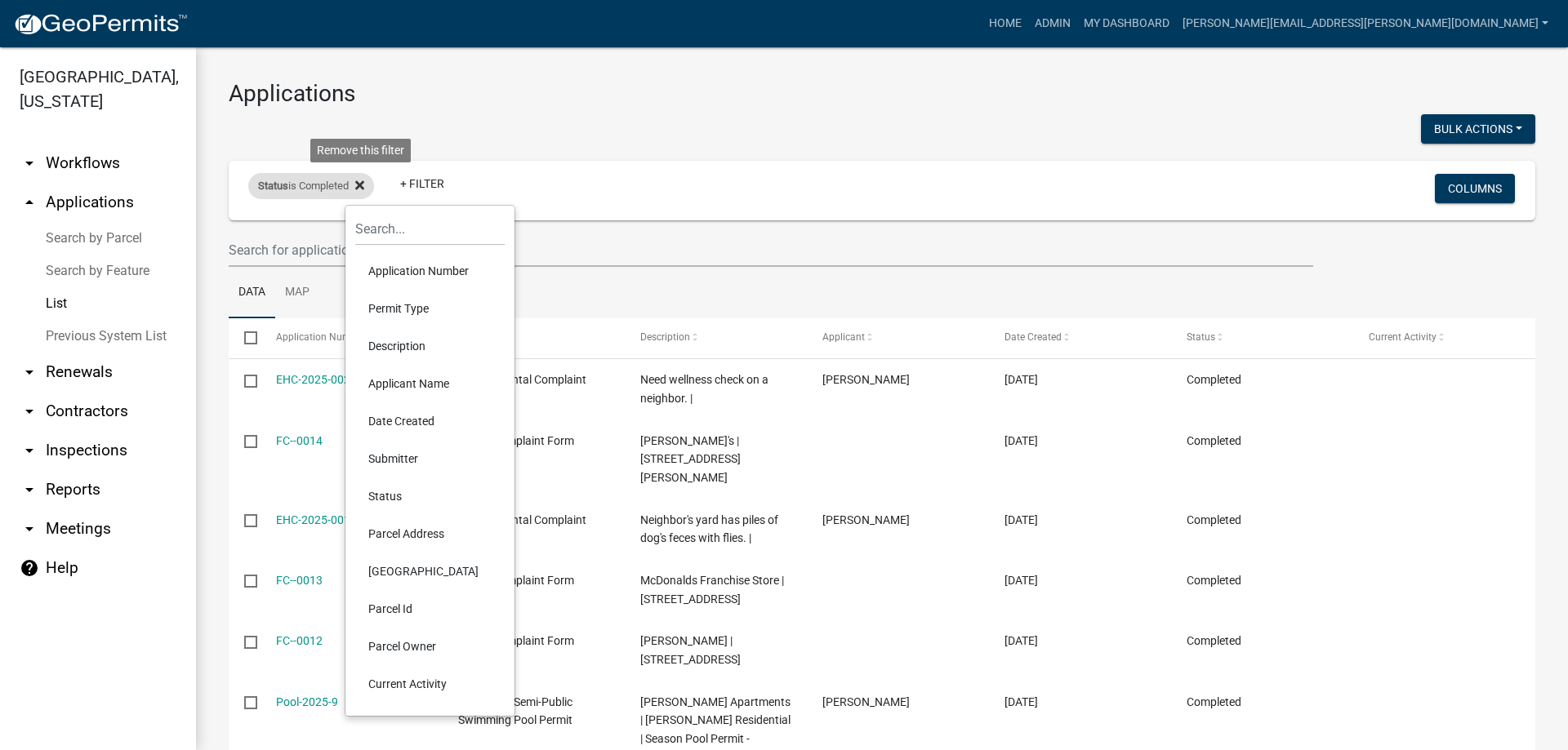
click at [362, 180] on icon at bounding box center [360, 185] width 9 height 13
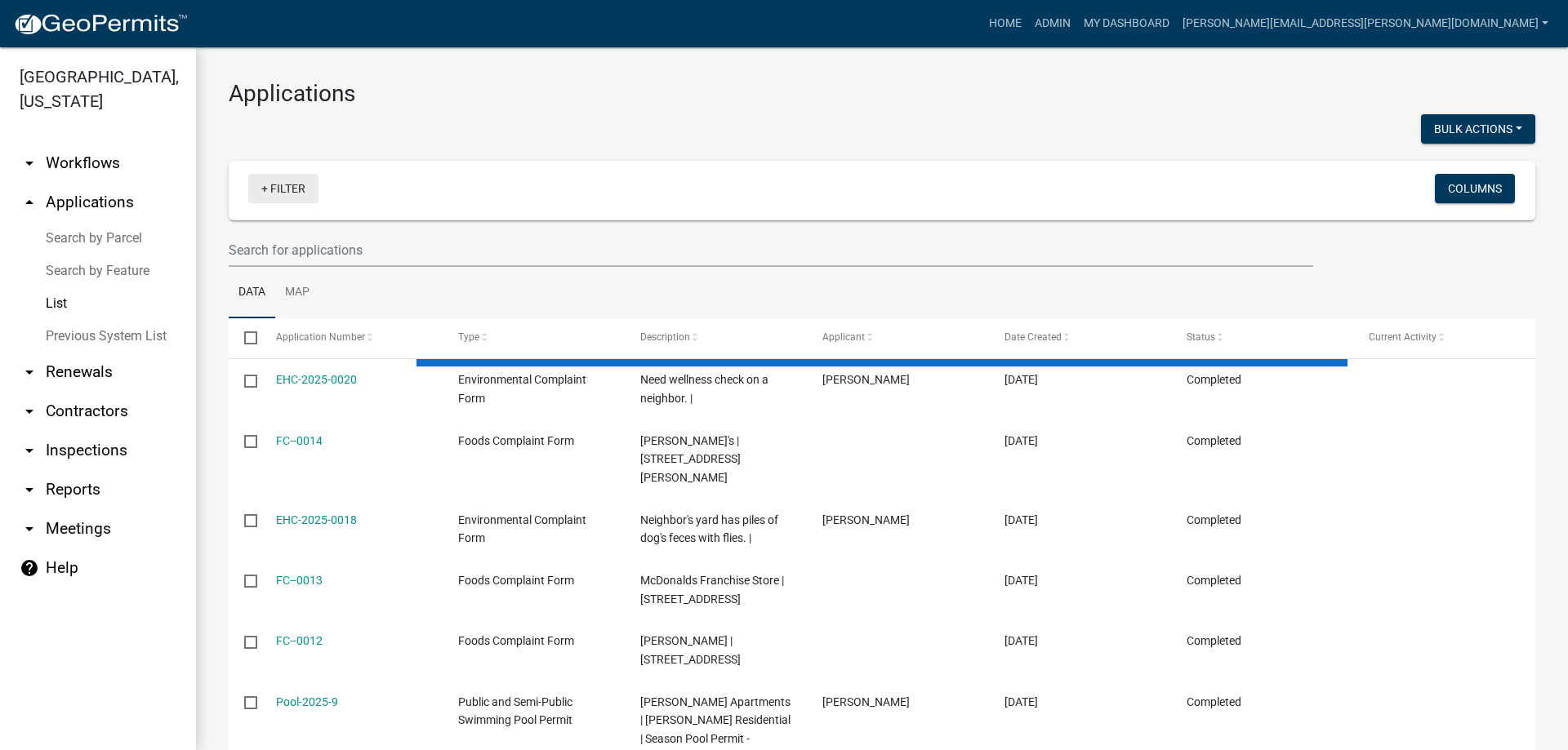
click at [279, 187] on link "+ Filter" at bounding box center [283, 189] width 71 height 30
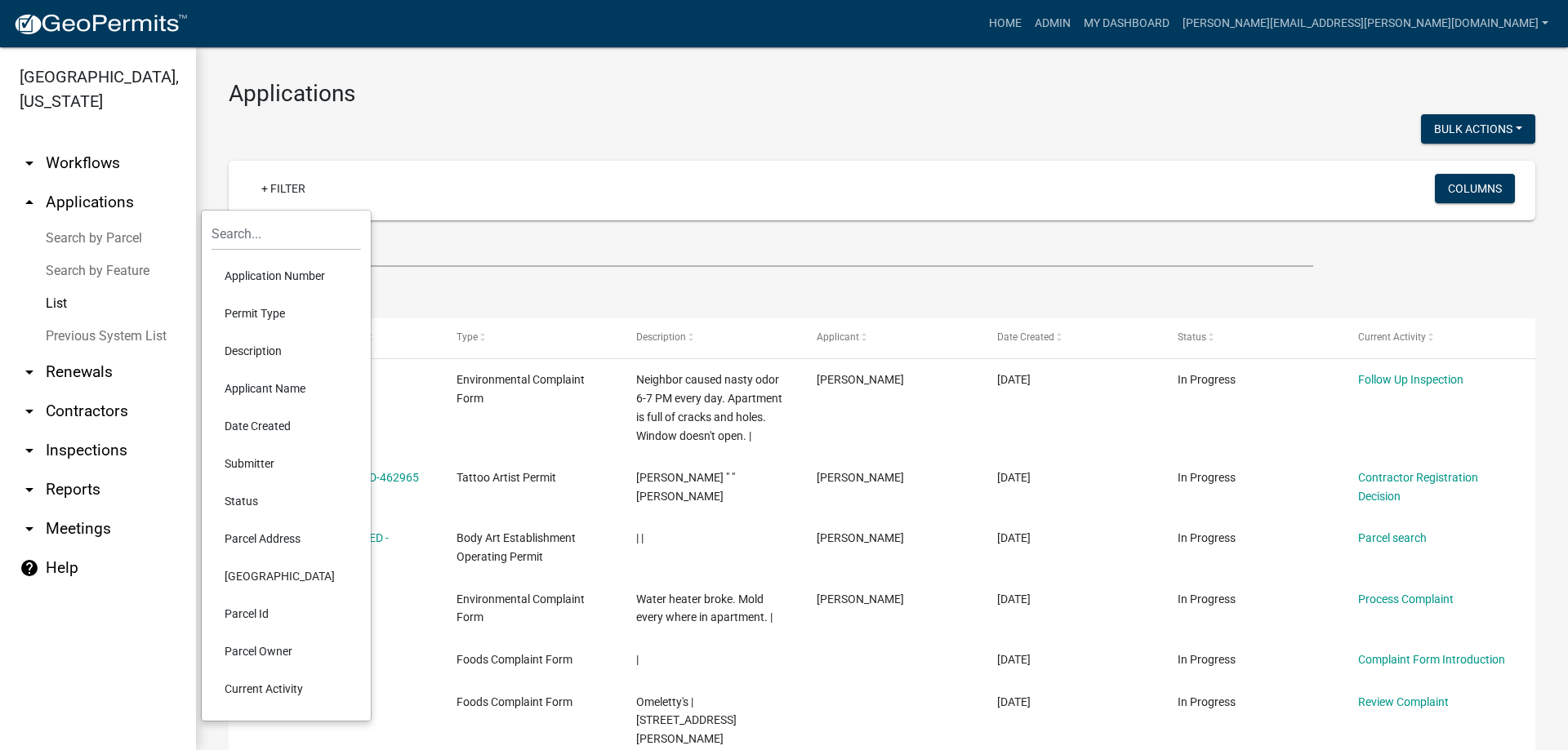
click at [234, 502] on li "Status" at bounding box center [286, 501] width 149 height 37
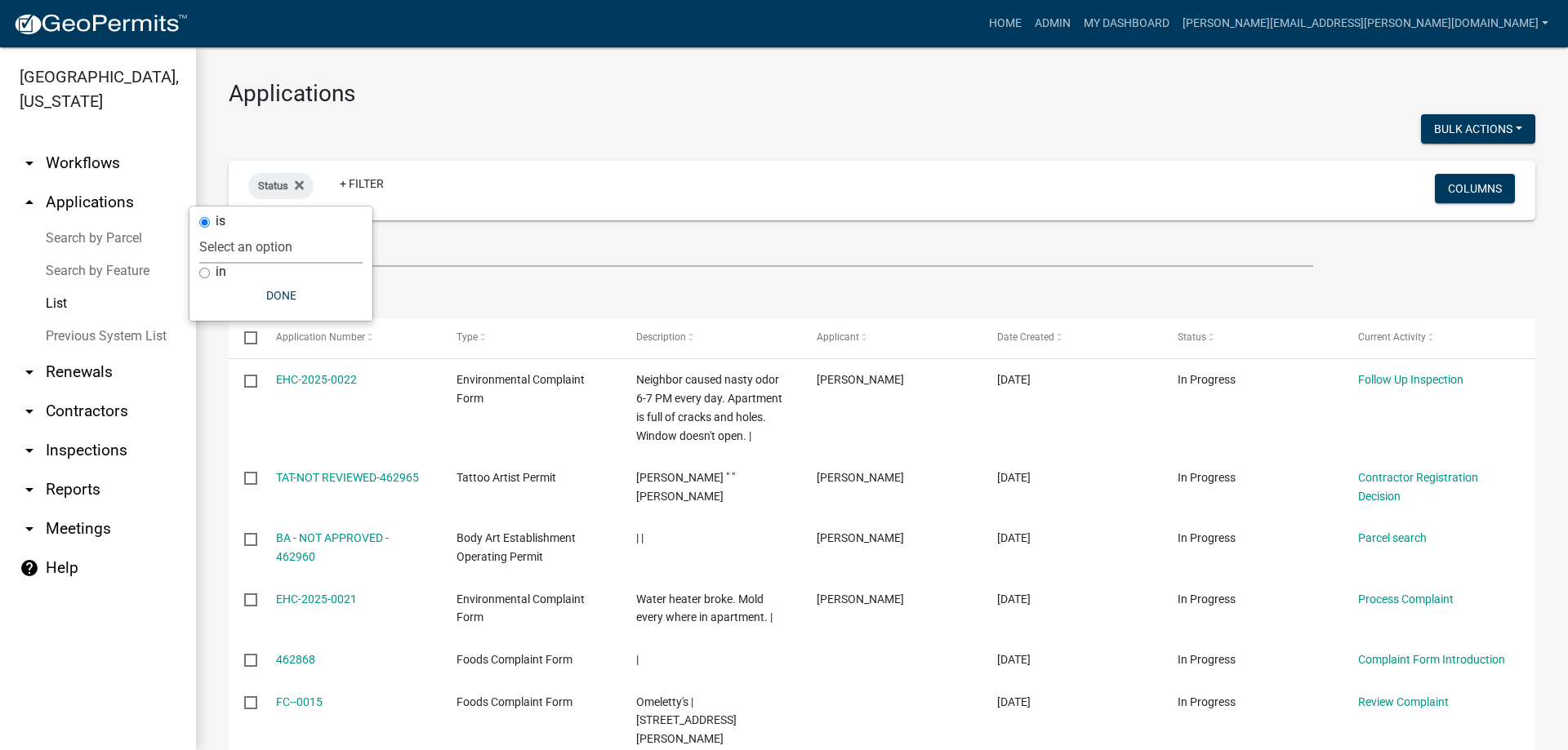
click at [238, 237] on select "Select an option Not Started In Progress Completed Voided Rejected Discarded" at bounding box center [281, 247] width 163 height 33
select select "2"
click at [232, 230] on select "Select an option Not Started In Progress Completed Voided Rejected Discarded" at bounding box center [281, 247] width 163 height 33
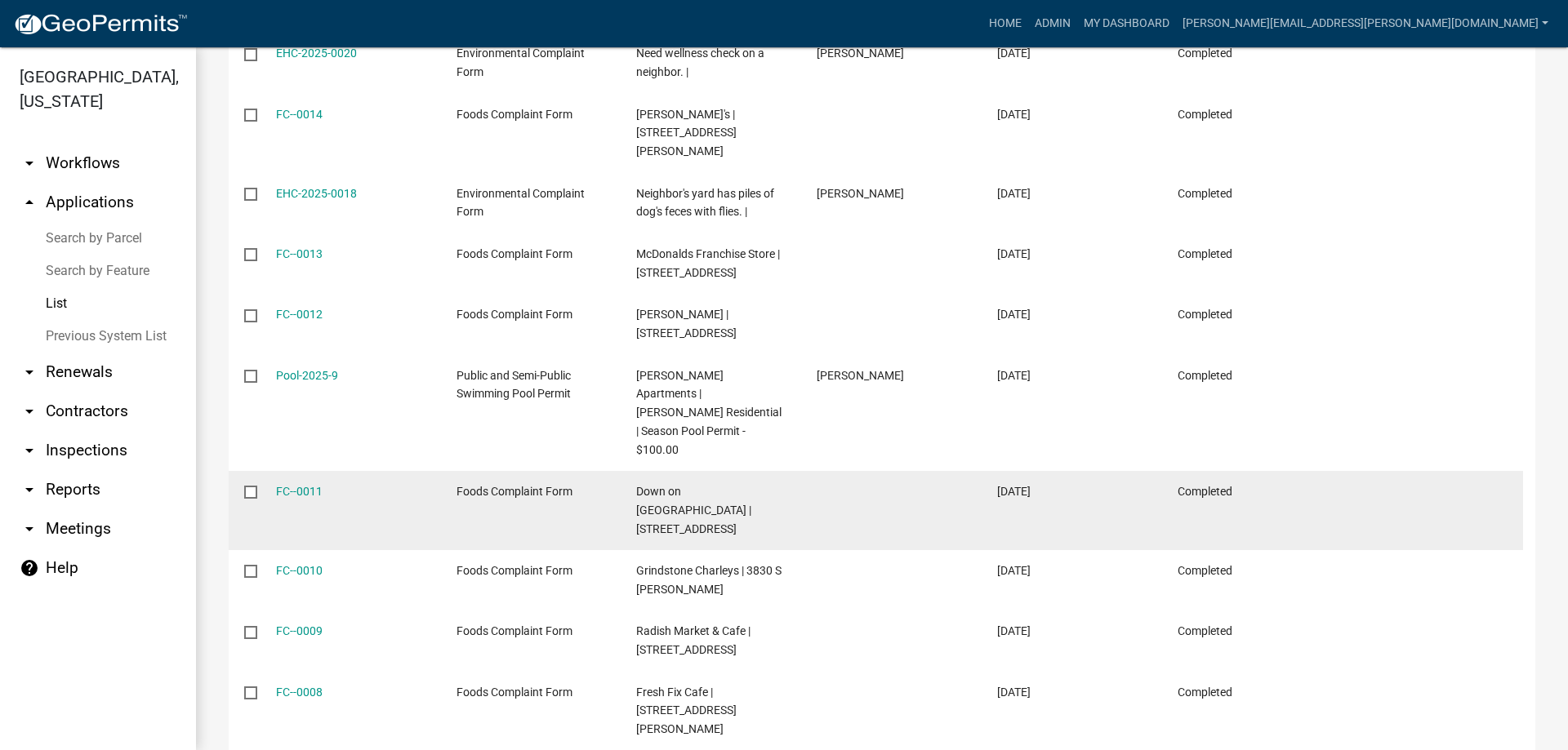
scroll to position [402, 0]
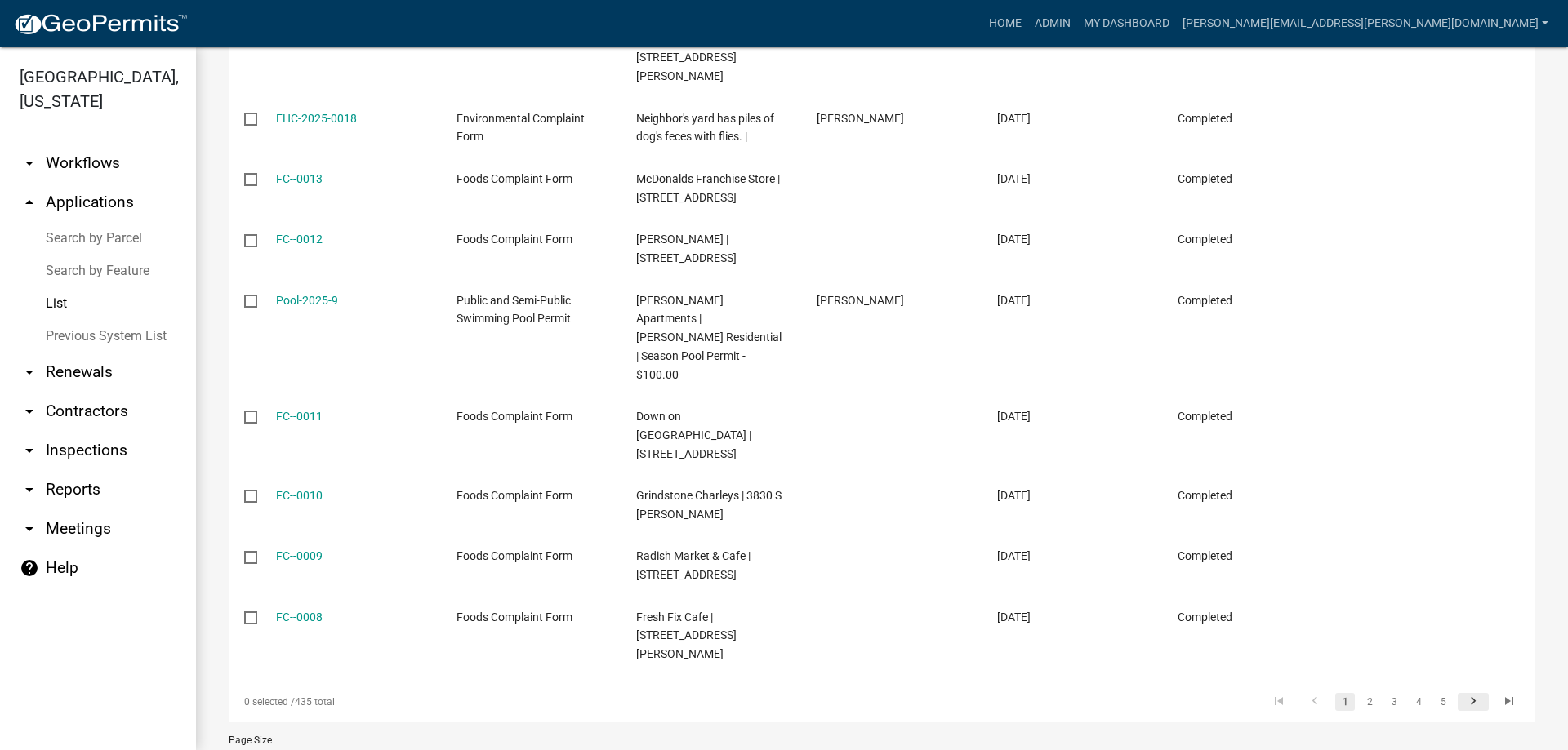
click at [1469, 693] on icon "go to next page" at bounding box center [1473, 703] width 21 height 19
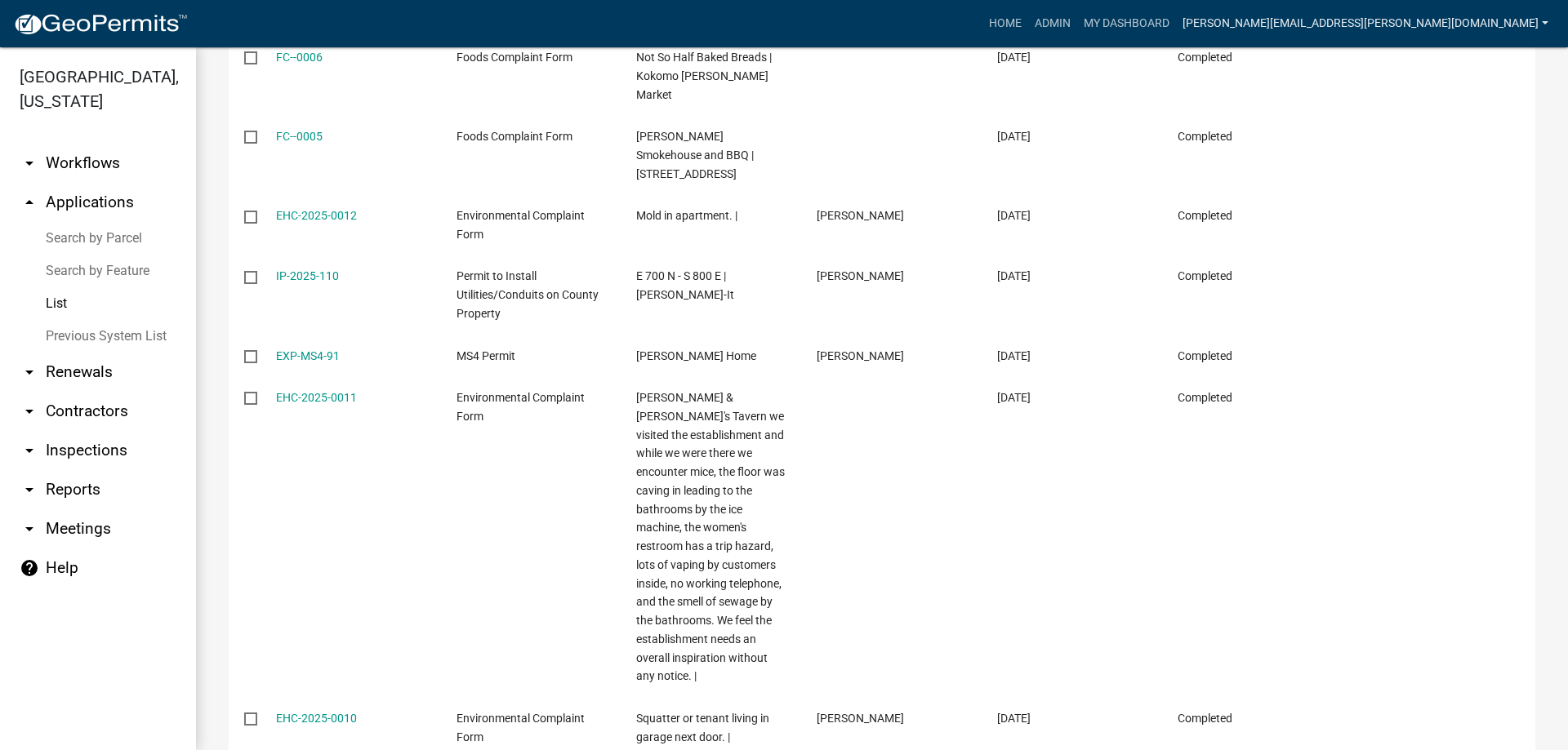
click at [1334, 30] on link "[PERSON_NAME][EMAIL_ADDRESS][PERSON_NAME][DOMAIN_NAME]" at bounding box center [1365, 24] width 379 height 31
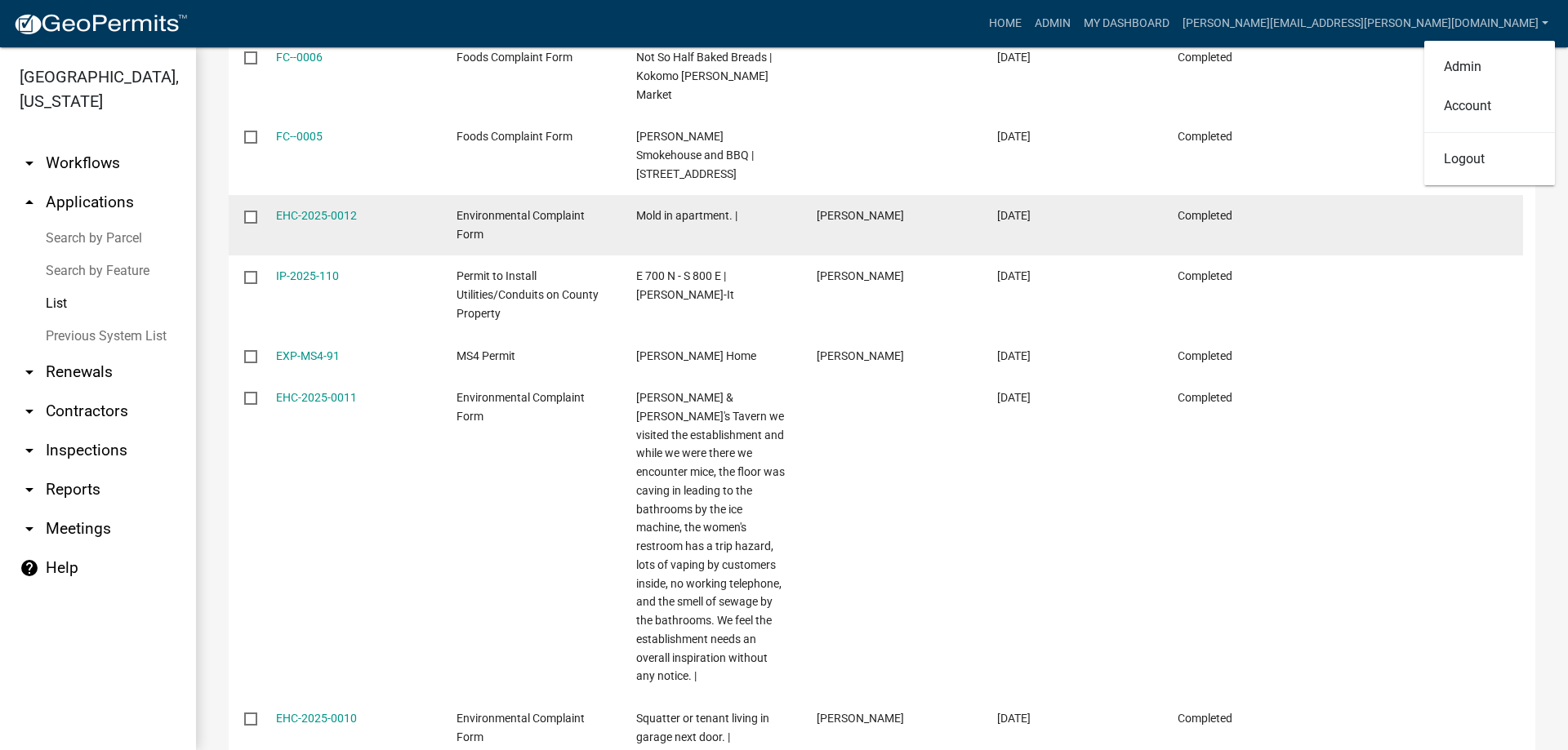
click at [1449, 159] on link "Logout" at bounding box center [1490, 159] width 131 height 39
